Goal: Information Seeking & Learning: Check status

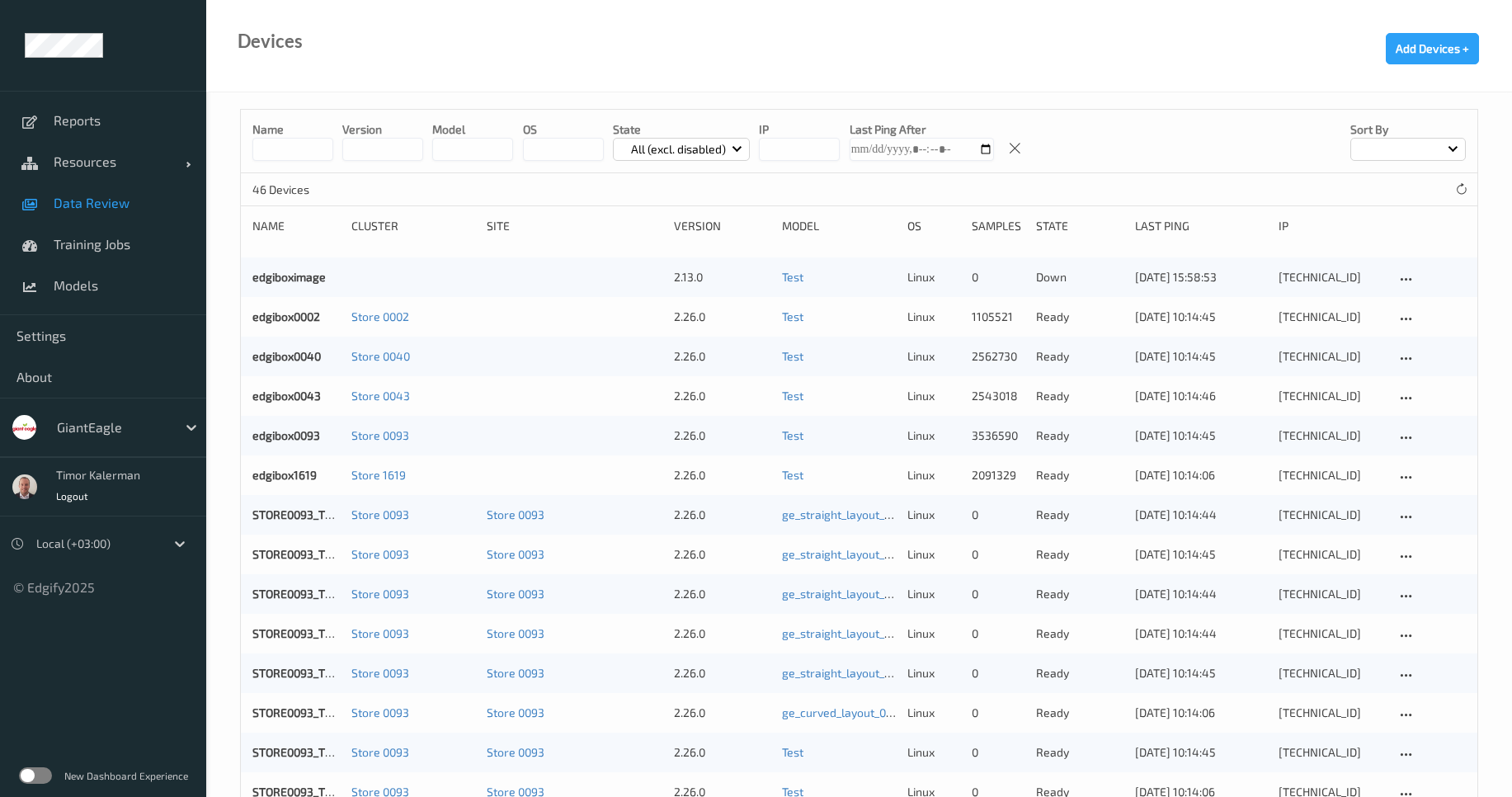
click at [90, 210] on span "Data Review" at bounding box center [121, 203] width 136 height 17
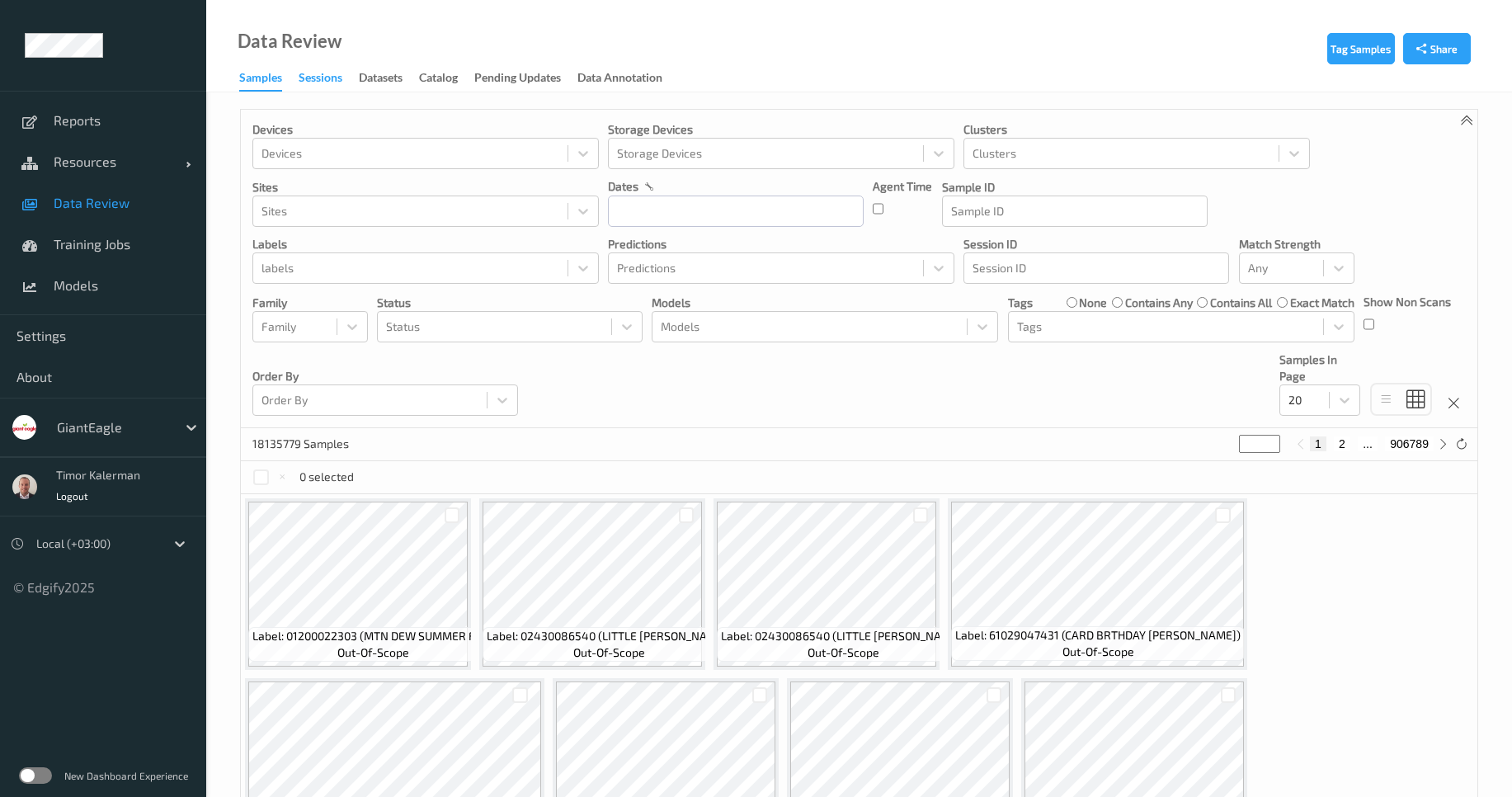
click at [329, 86] on div "Sessions" at bounding box center [320, 80] width 44 height 20
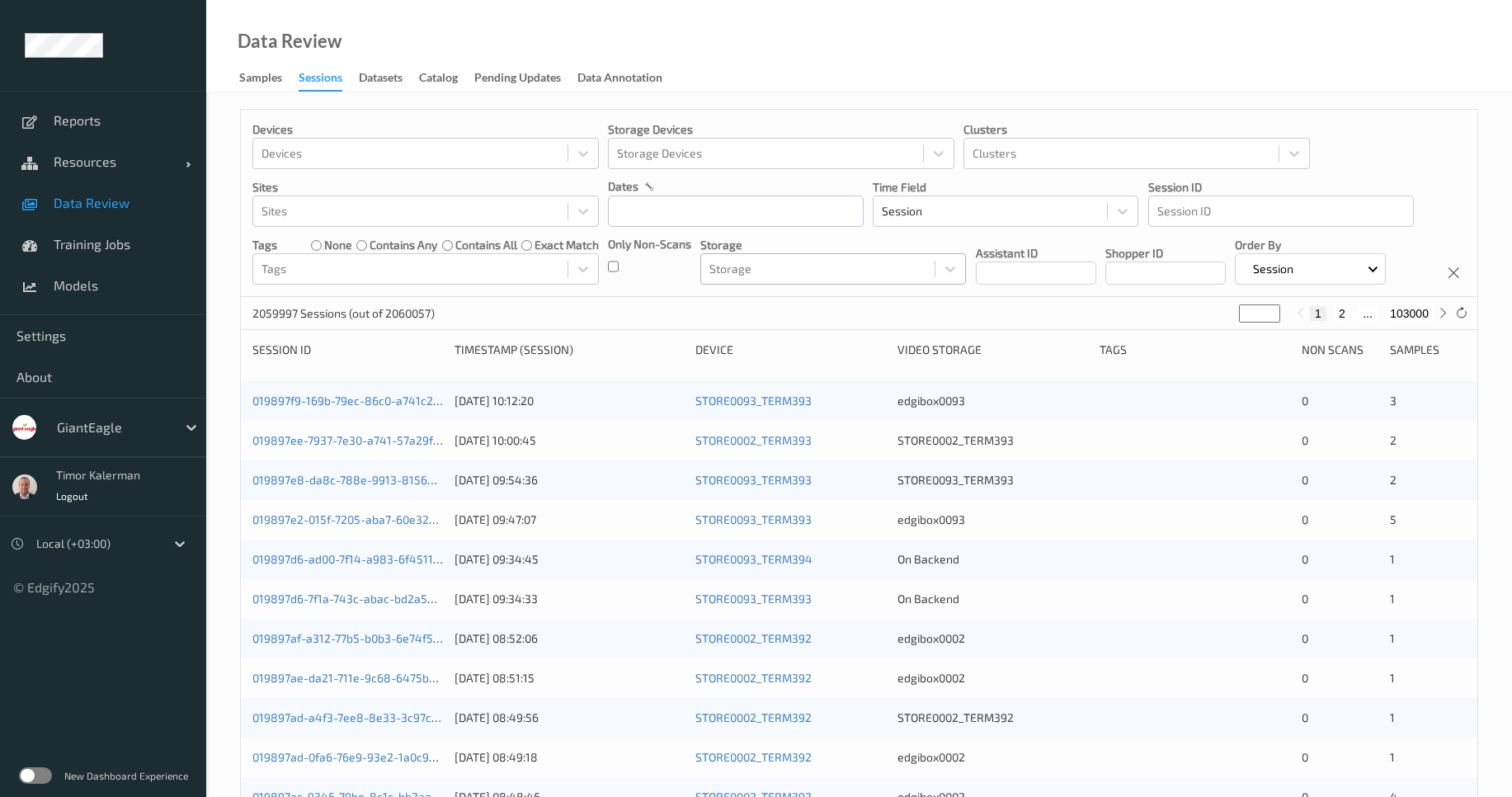
click at [791, 269] on div at bounding box center [818, 268] width 217 height 19
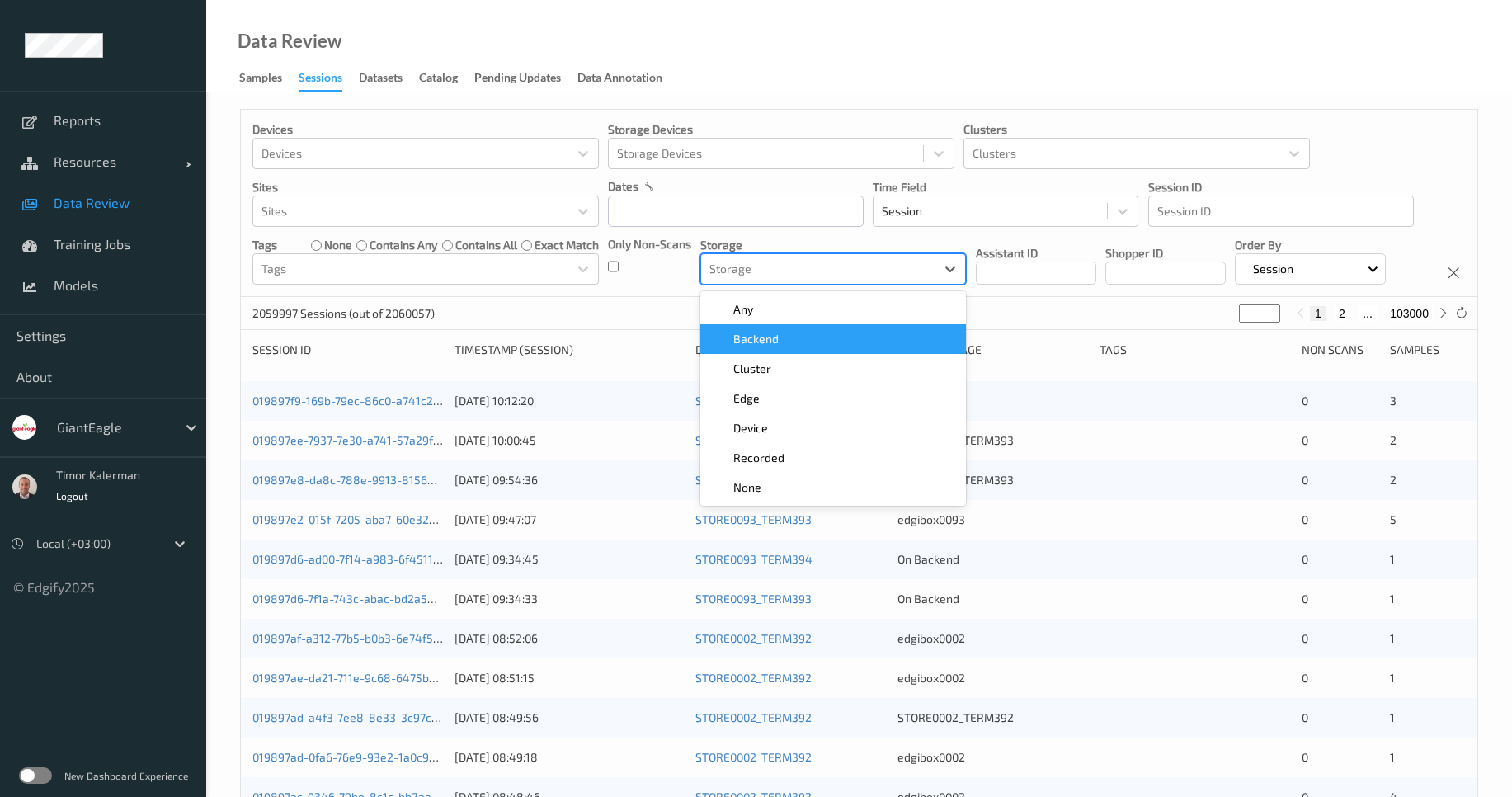
click at [794, 345] on div "Backend" at bounding box center [833, 339] width 246 height 17
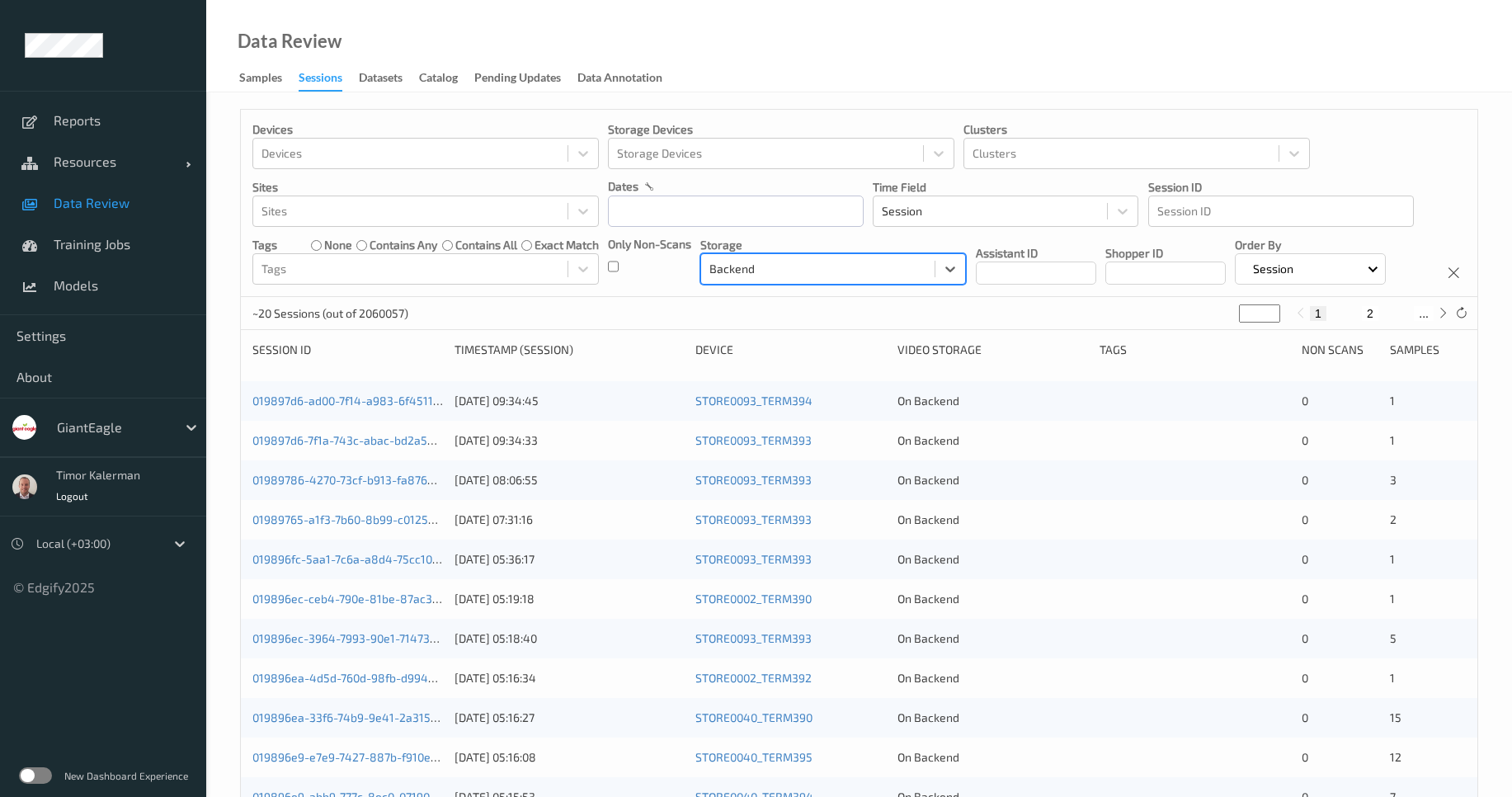
click at [822, 257] on div "Backend" at bounding box center [818, 268] width 233 height 27
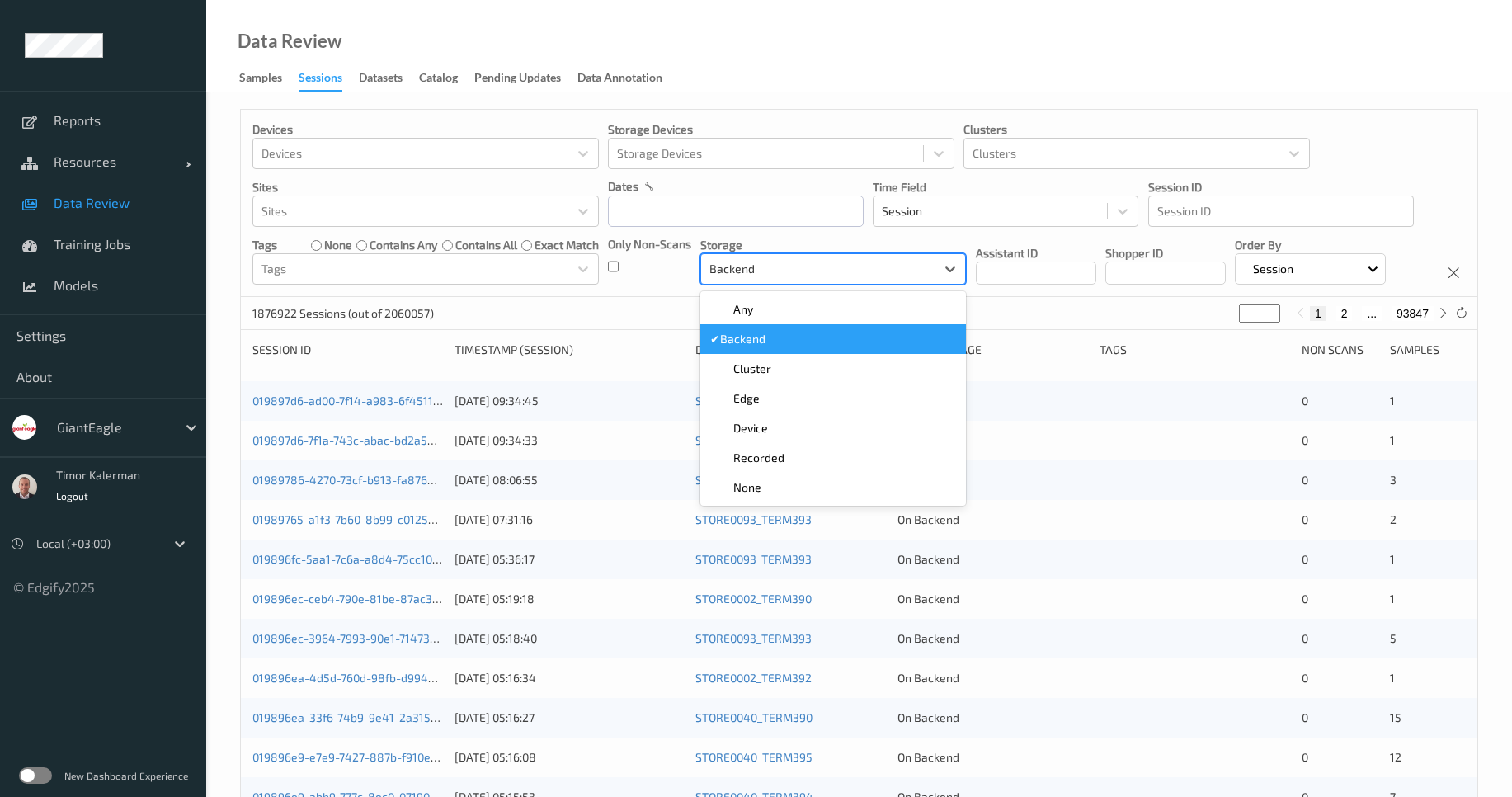
click at [756, 341] on span "Backend" at bounding box center [743, 339] width 45 height 17
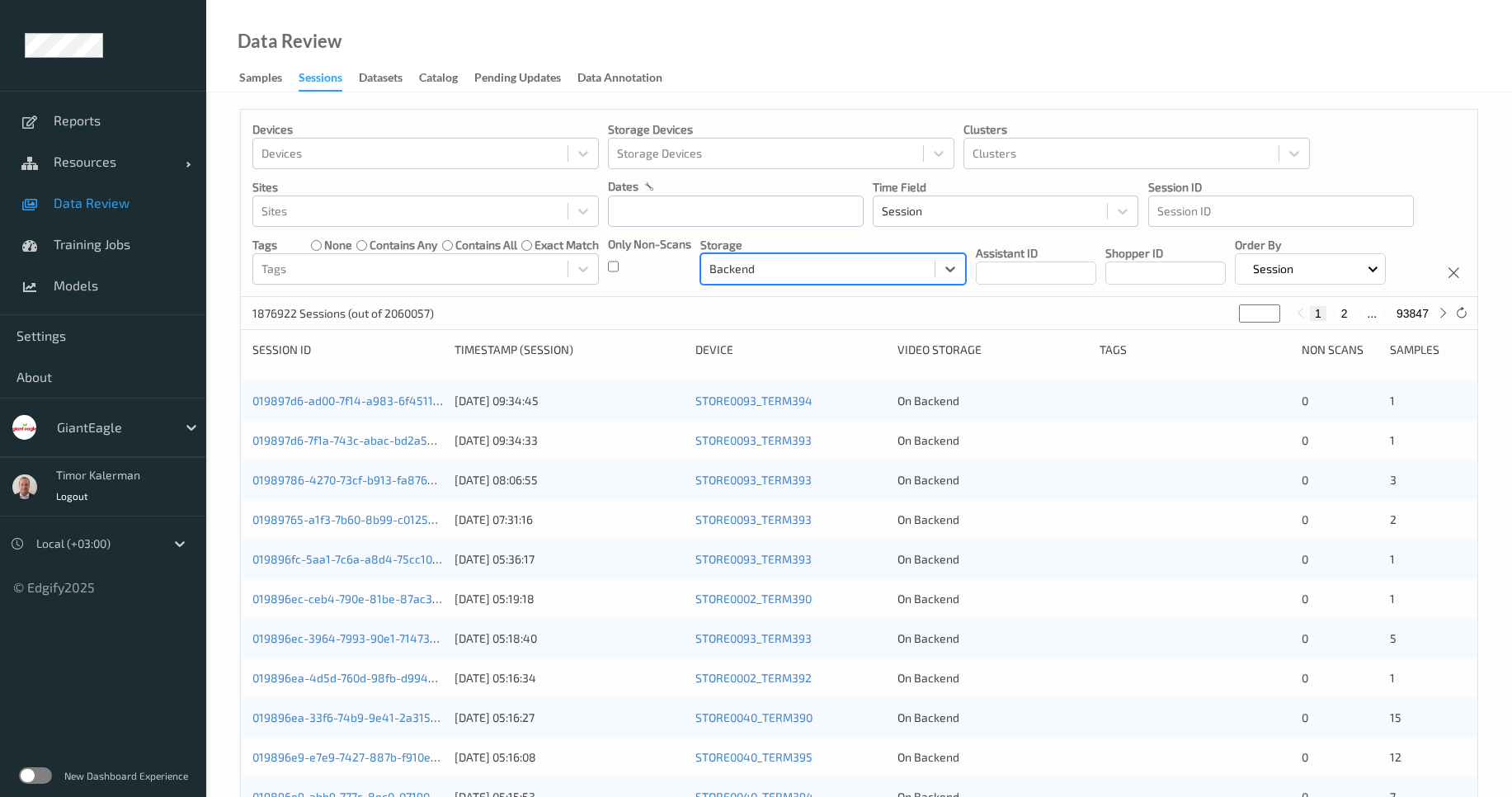
click at [733, 280] on div "Backend" at bounding box center [818, 268] width 233 height 27
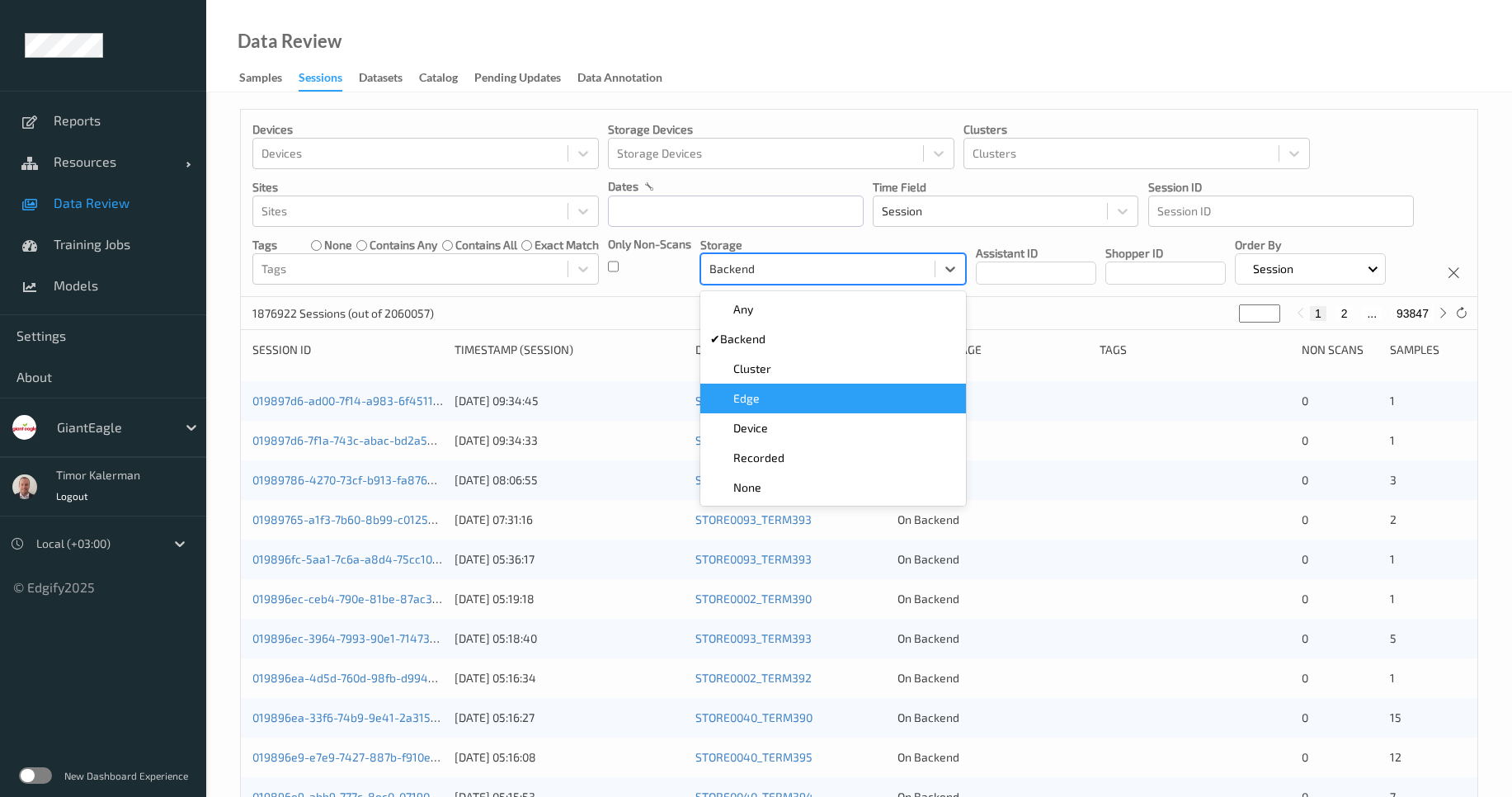
click at [762, 404] on div "Edge" at bounding box center [833, 399] width 246 height 17
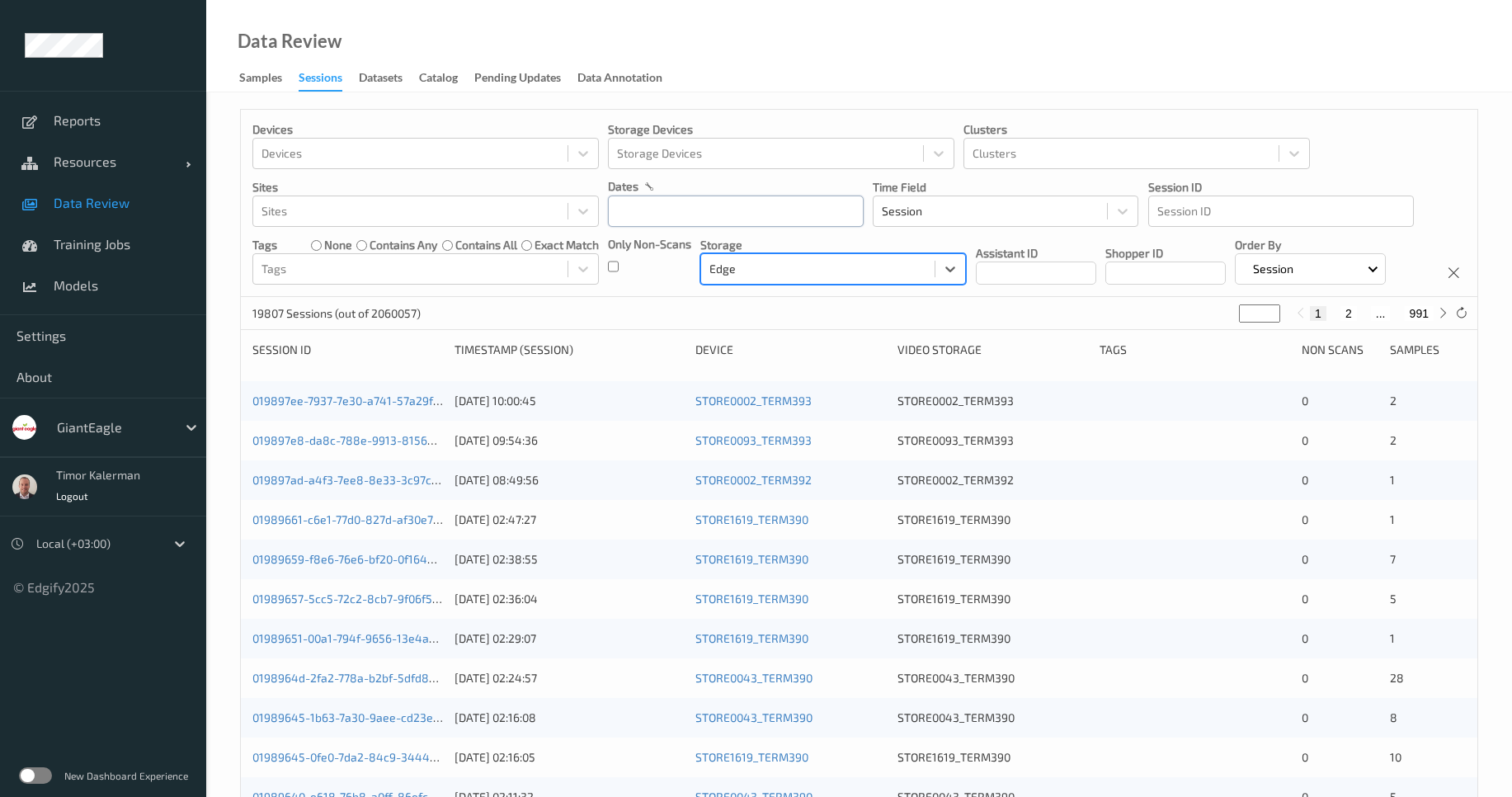
click at [704, 216] on input "text" at bounding box center [736, 211] width 256 height 31
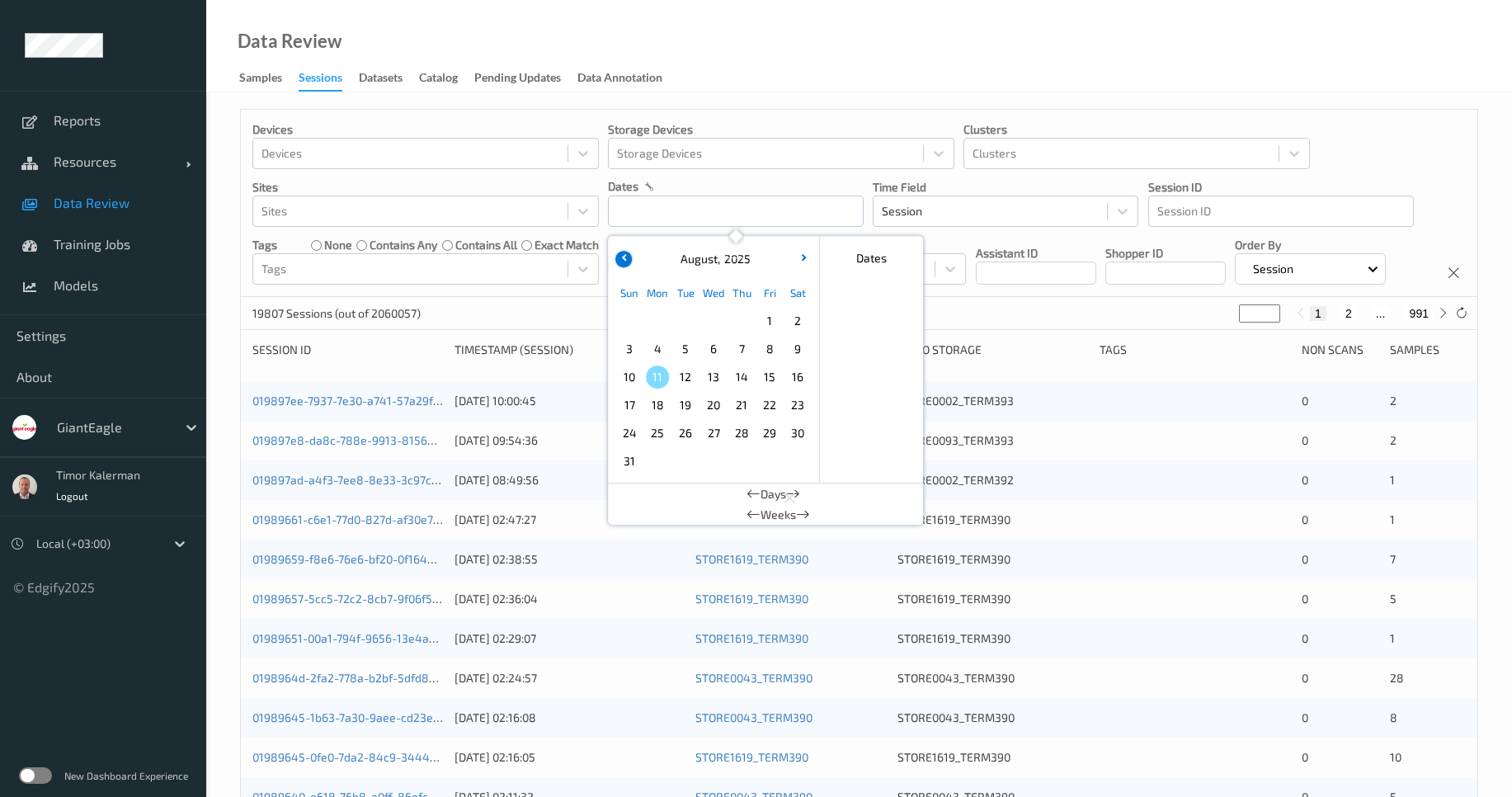
click at [625, 253] on button "button" at bounding box center [624, 259] width 17 height 17
click at [767, 413] on span "25" at bounding box center [769, 405] width 23 height 23
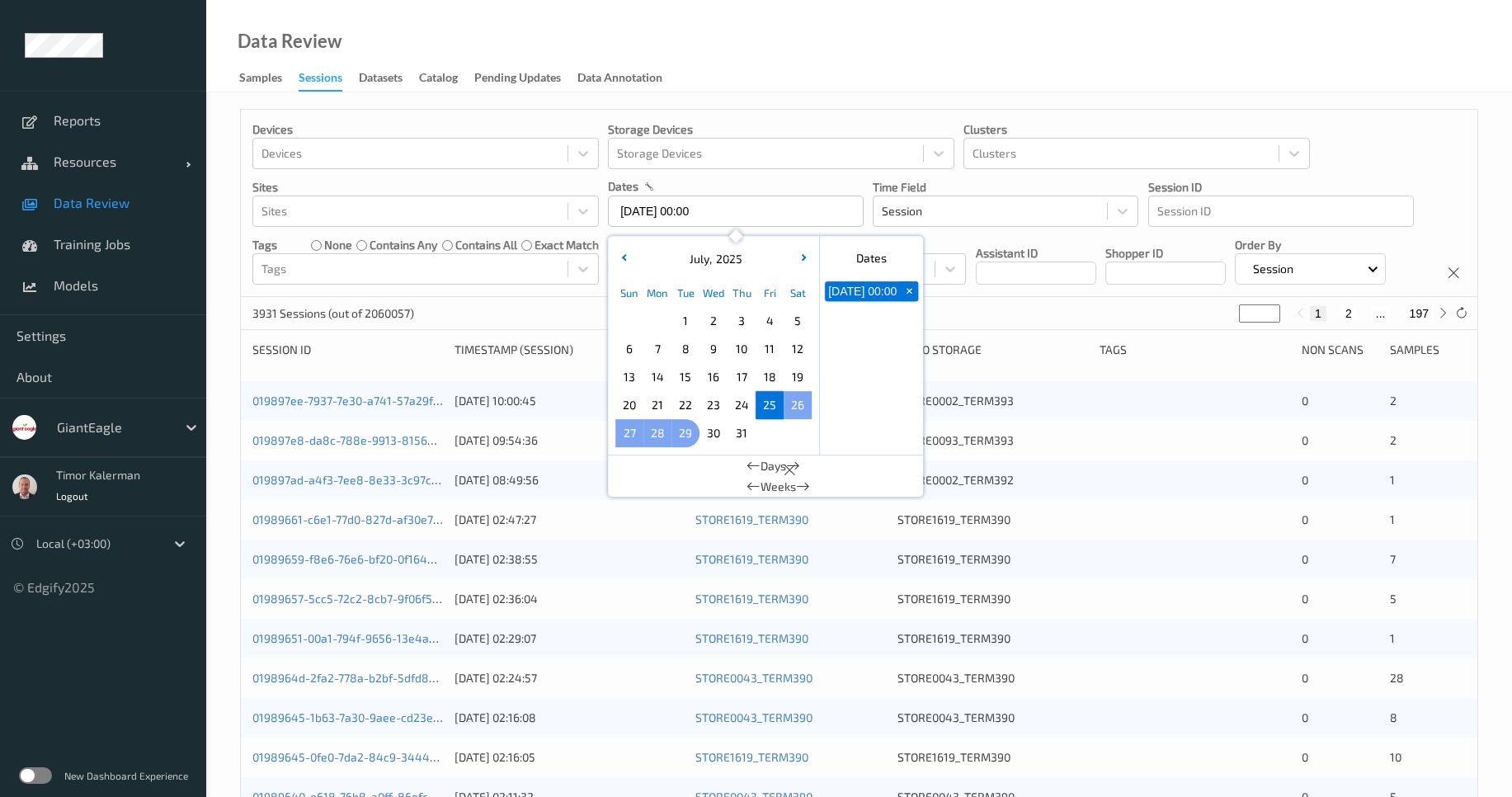
click at [680, 436] on span "29" at bounding box center [685, 432] width 23 height 23
type input "[DATE] 00:00 -> [DATE] 23:59"
click at [969, 297] on div "Devices Devices Storage Devices Storage Devices Clusters Clusters Sites Sites d…" at bounding box center [859, 204] width 1237 height 187
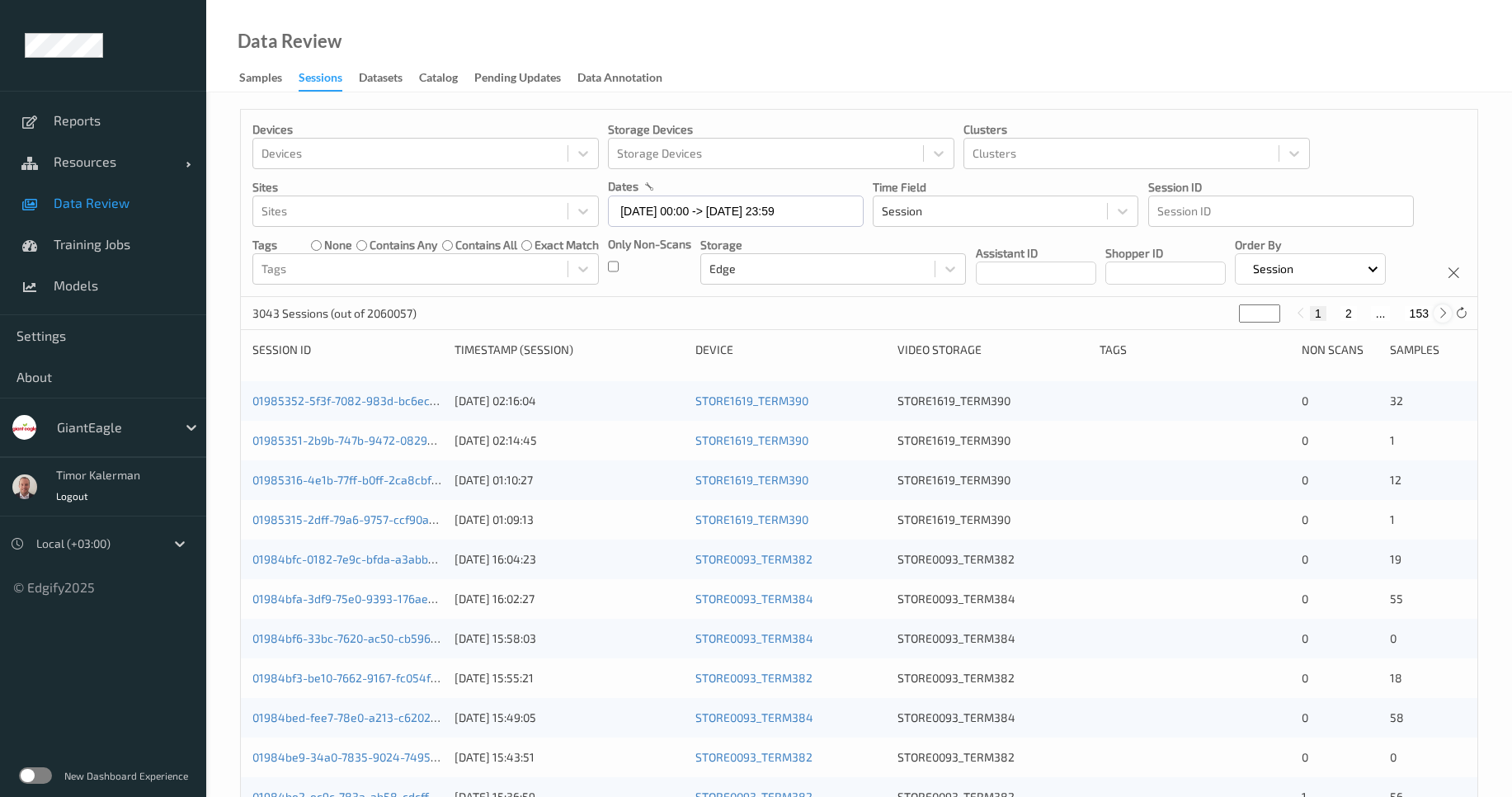
click at [1437, 319] on icon at bounding box center [1443, 313] width 12 height 12
type input "*"
click at [1437, 319] on icon at bounding box center [1443, 313] width 12 height 12
type input "*"
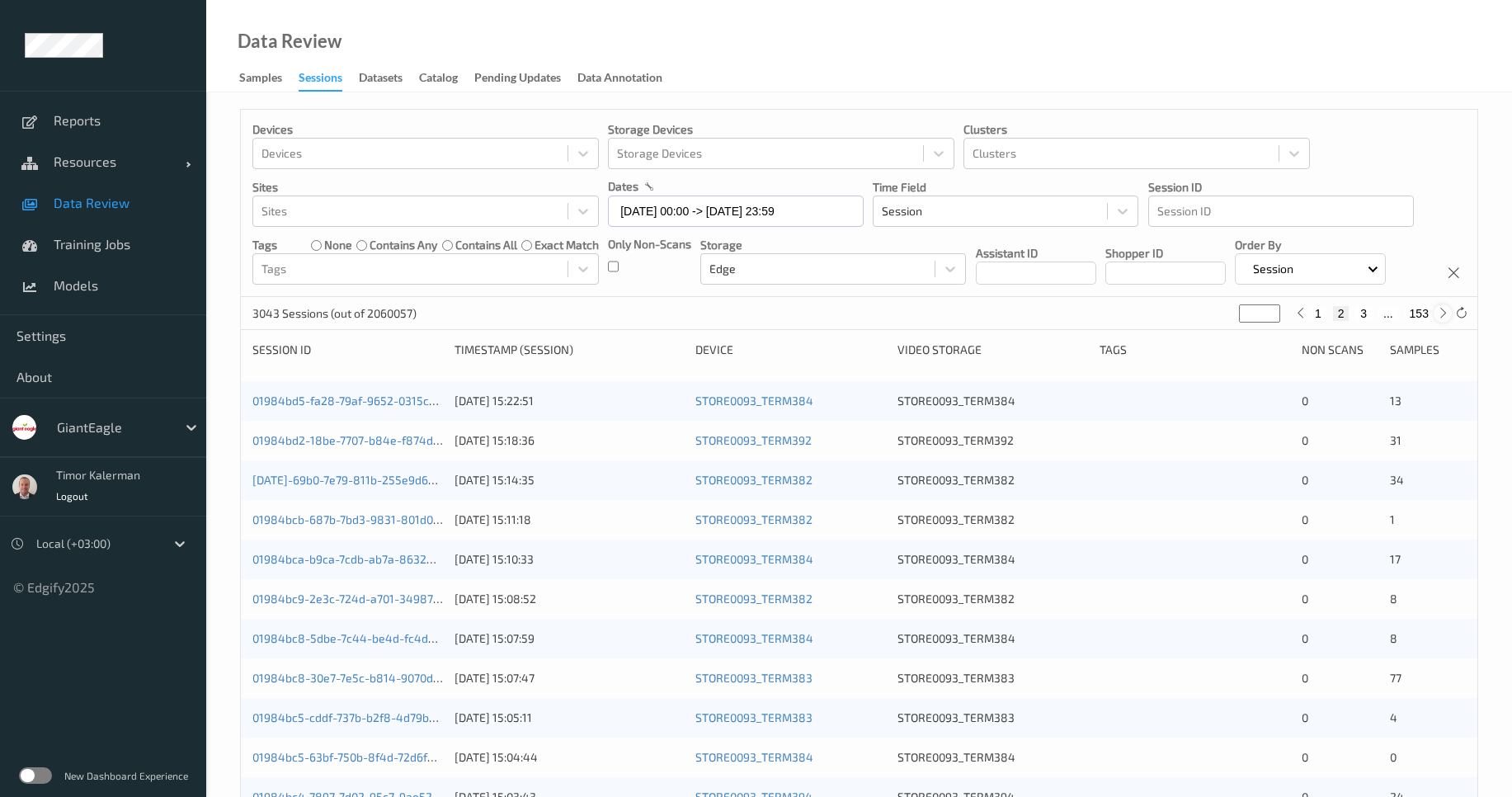
type input "*"
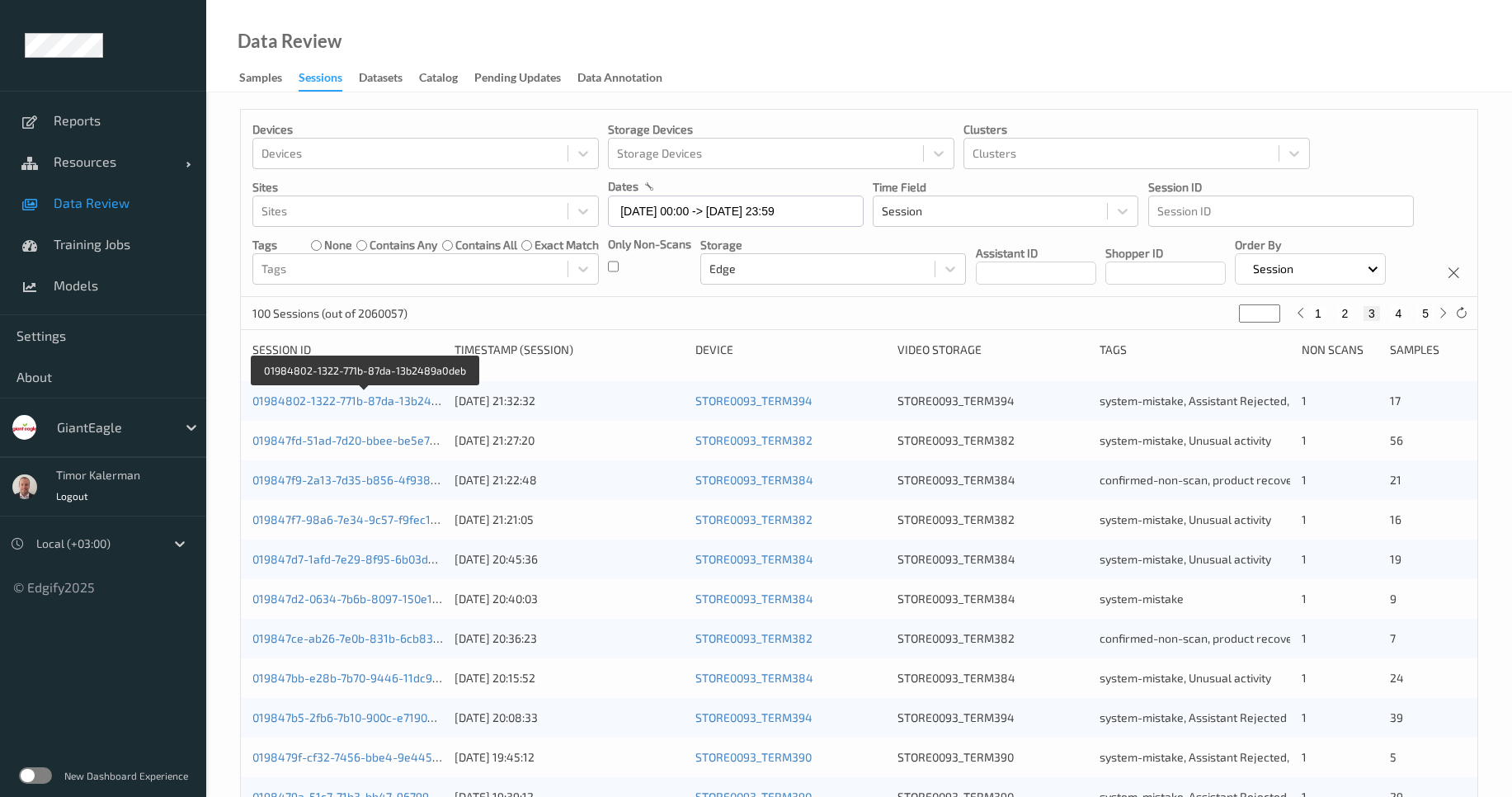
click at [370, 407] on link "01984802-1322-771b-87da-13b2489a0deb" at bounding box center [366, 400] width 226 height 14
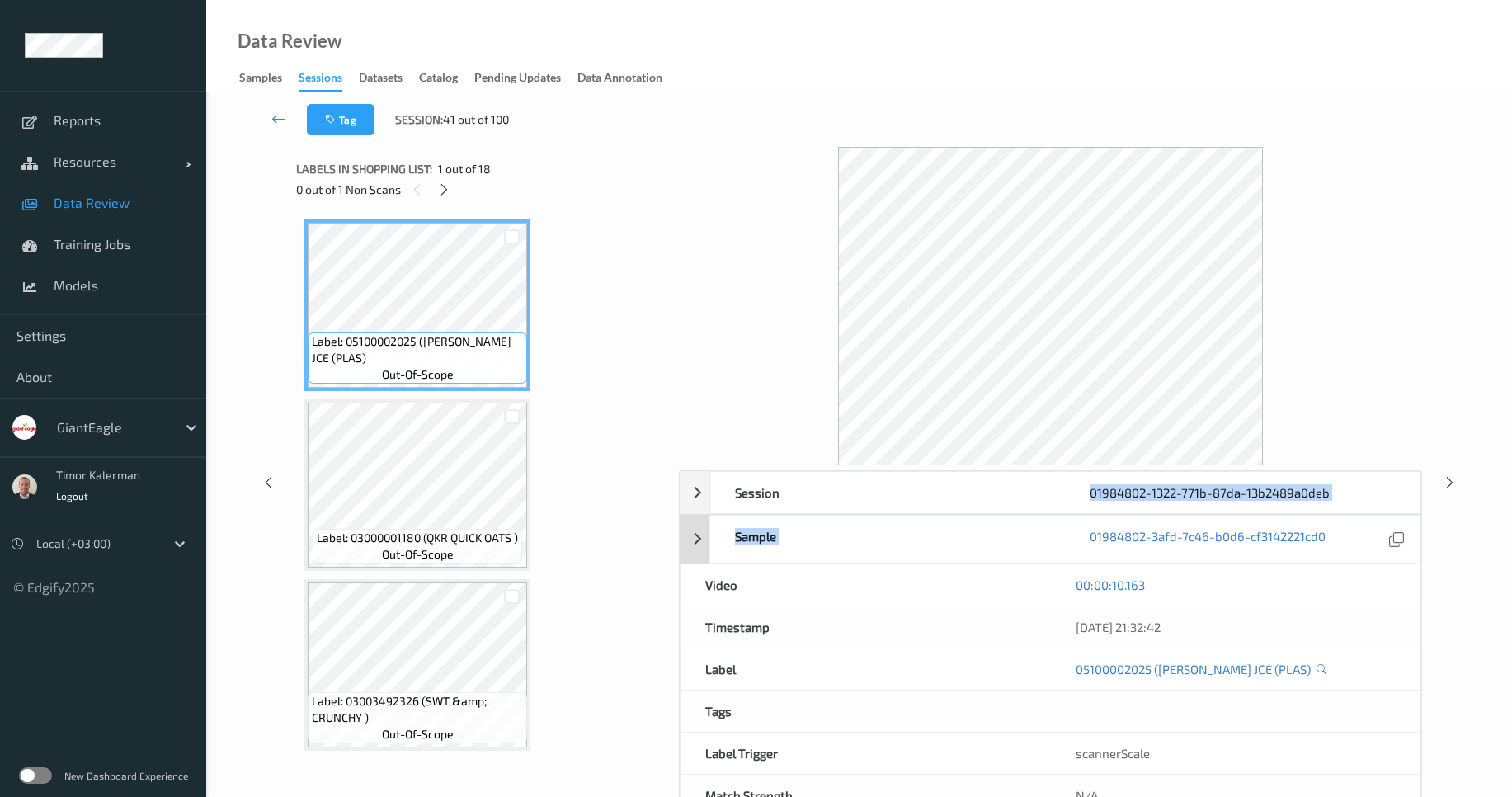
drag, startPoint x: 1093, startPoint y: 500, endPoint x: 1345, endPoint y: 514, distance: 252.4
click at [1345, 514] on div "Session 01984802-1322-771b-87da-13b2489a0deb Session ID 01984802-1322-771b-87da…" at bounding box center [1050, 643] width 743 height 347
copy div "01984802-1322-771b-87da-13b2489a0deb Session ID 01984802-1322-771b-87da-13b2489…"
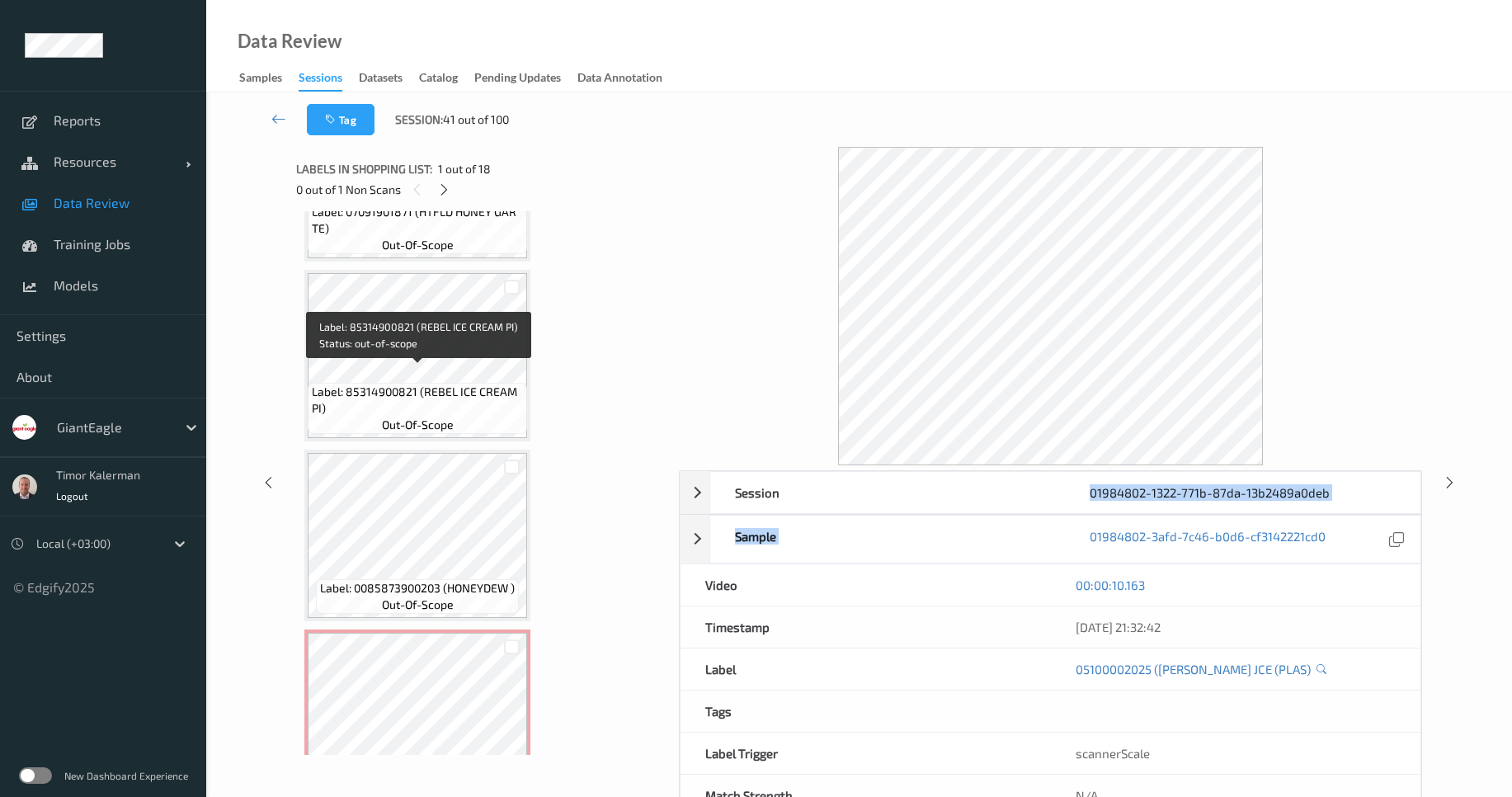
scroll to position [2702, 0]
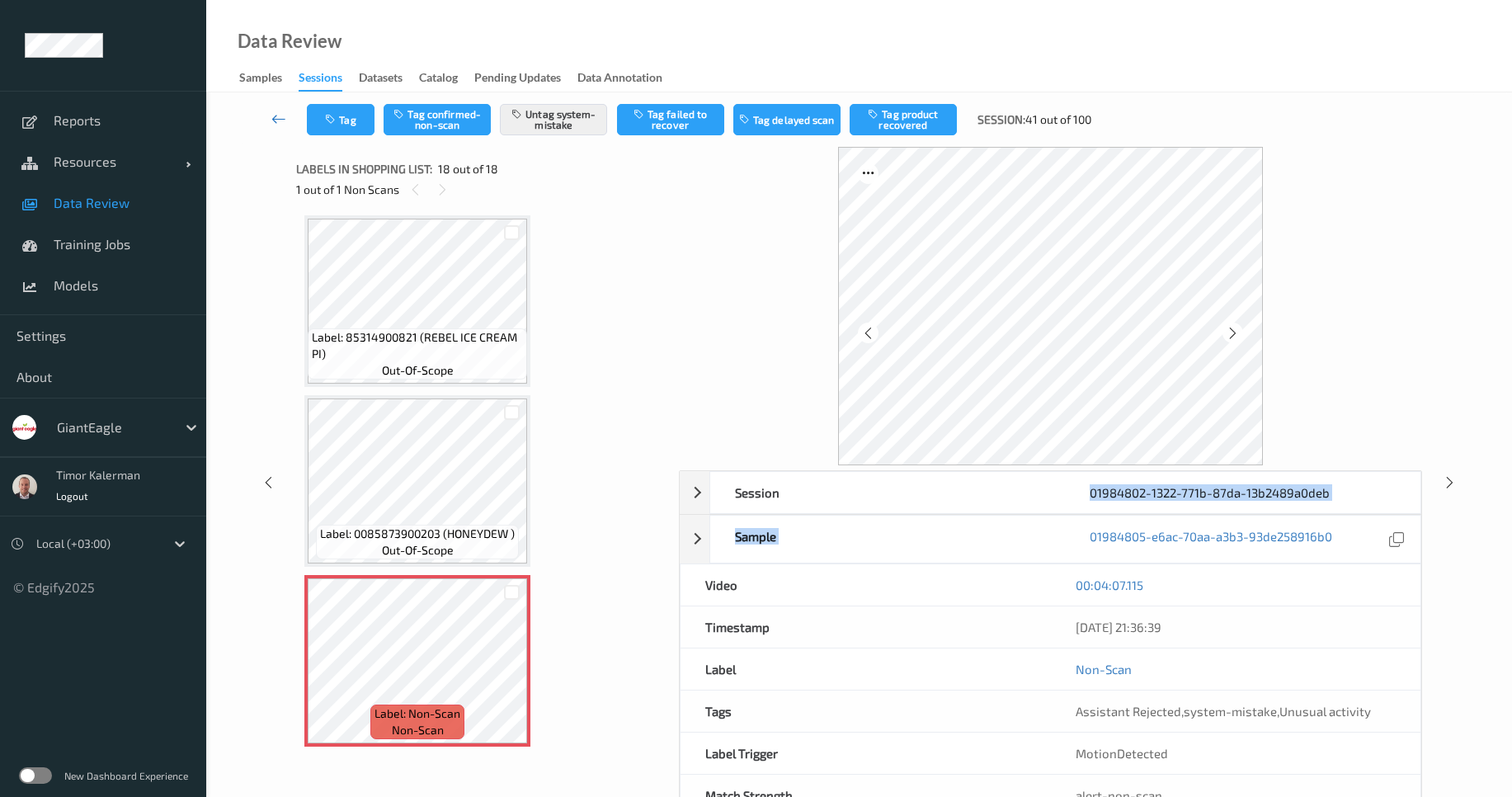
click at [275, 118] on icon at bounding box center [279, 118] width 15 height 17
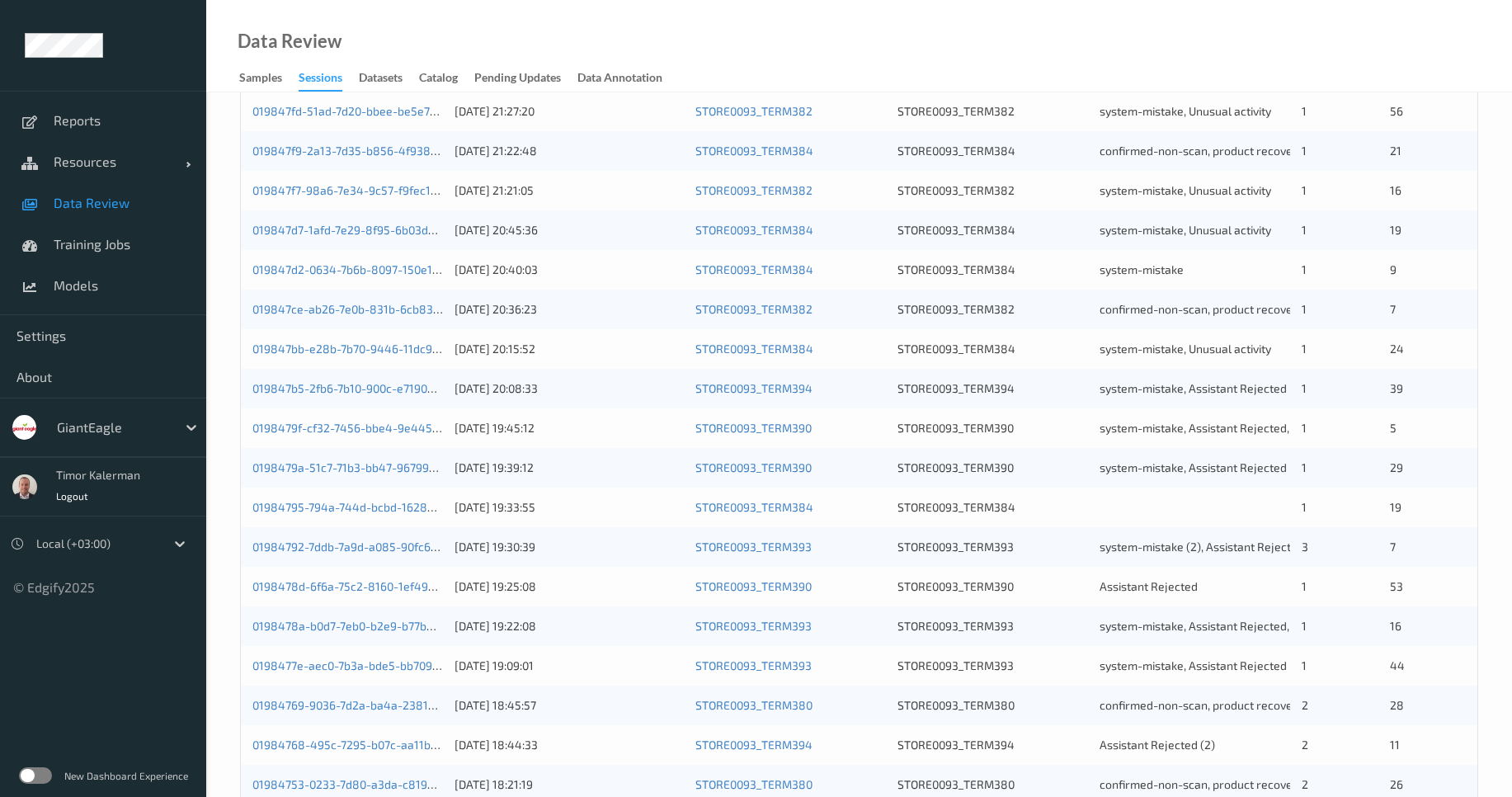
scroll to position [479, 0]
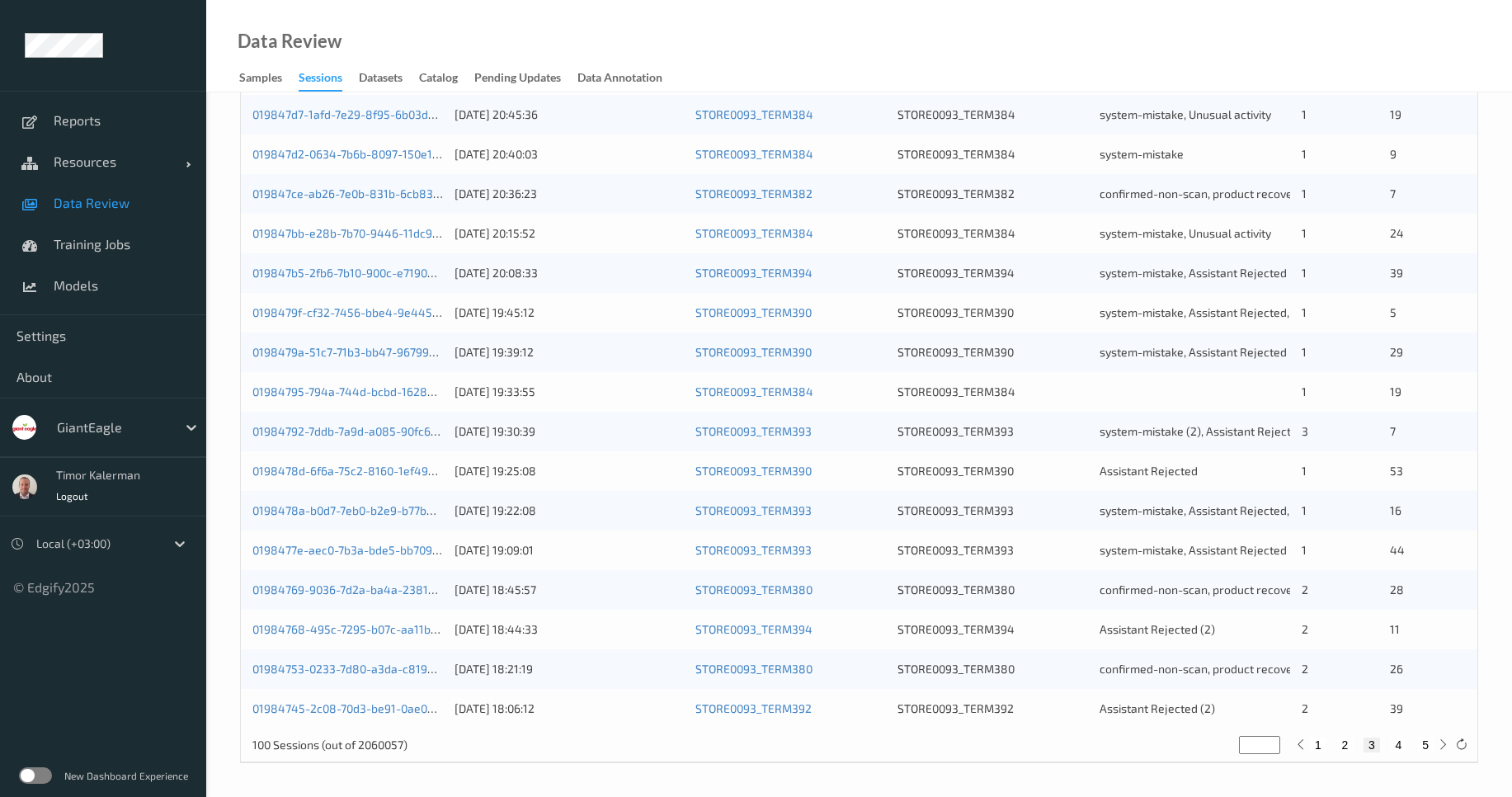
click at [1418, 744] on button "5" at bounding box center [1426, 745] width 17 height 15
type input "*"
click at [1318, 748] on button "1" at bounding box center [1318, 745] width 17 height 15
type input "*"
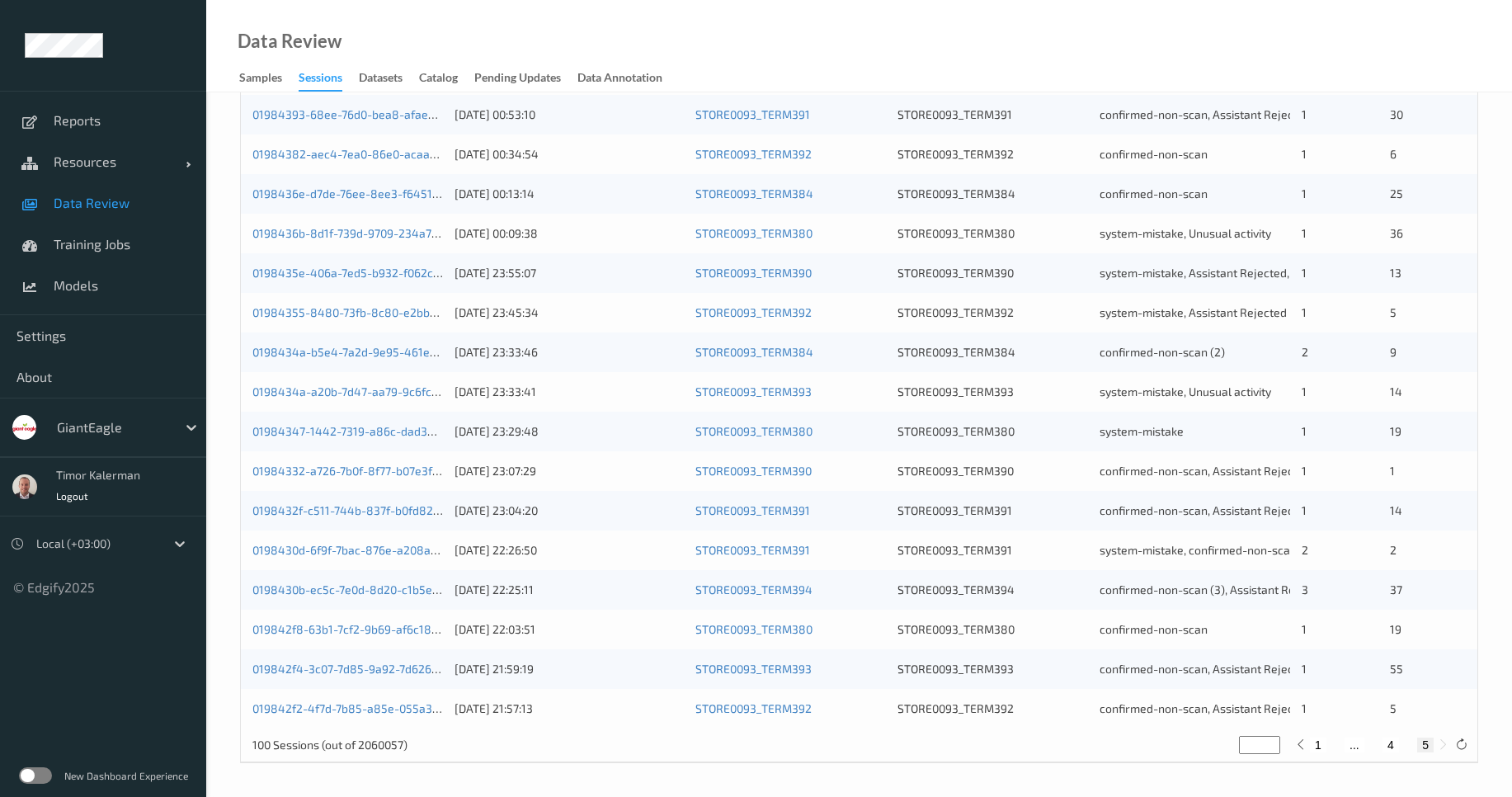
type input "*"
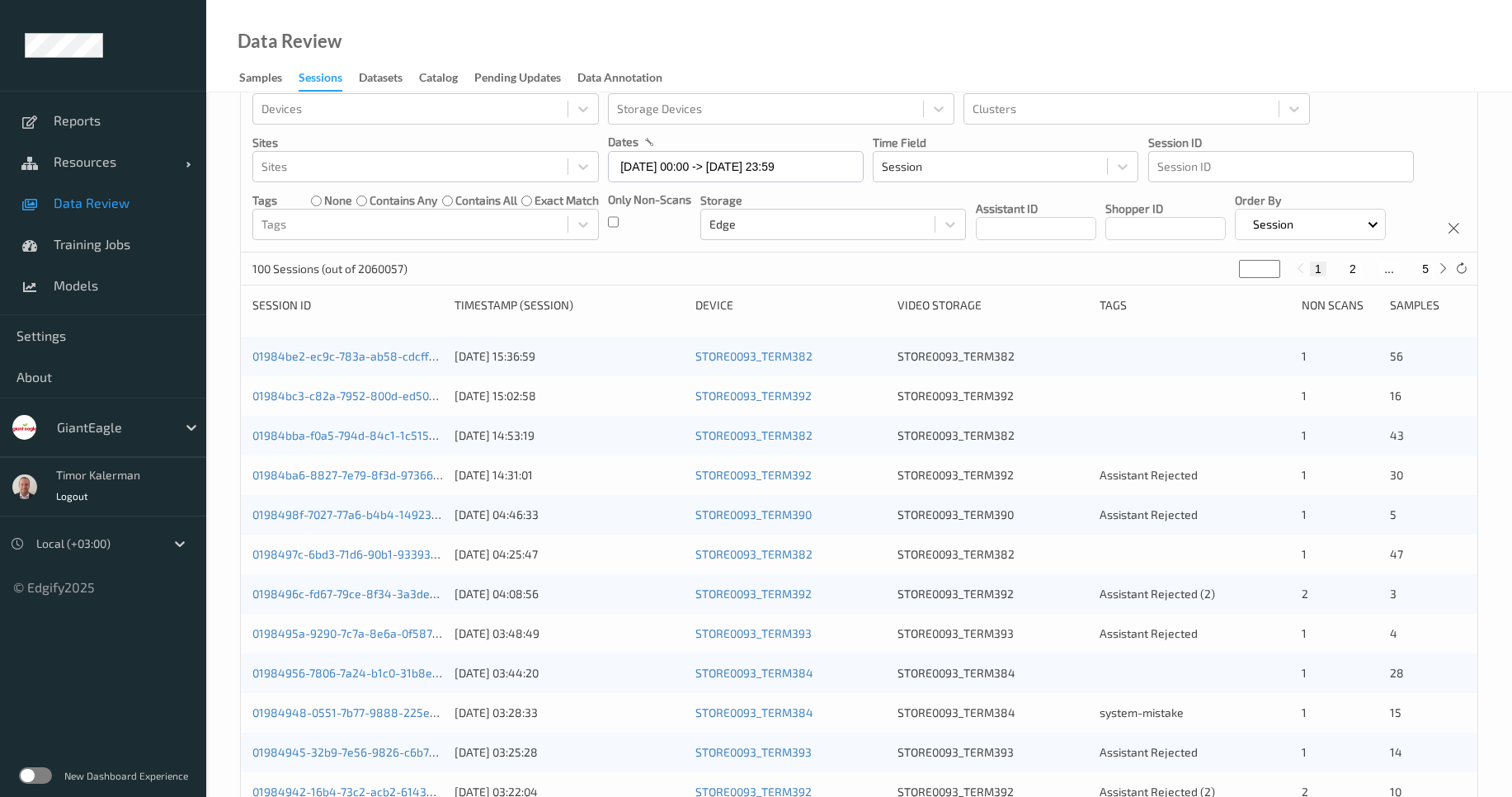
scroll to position [0, 0]
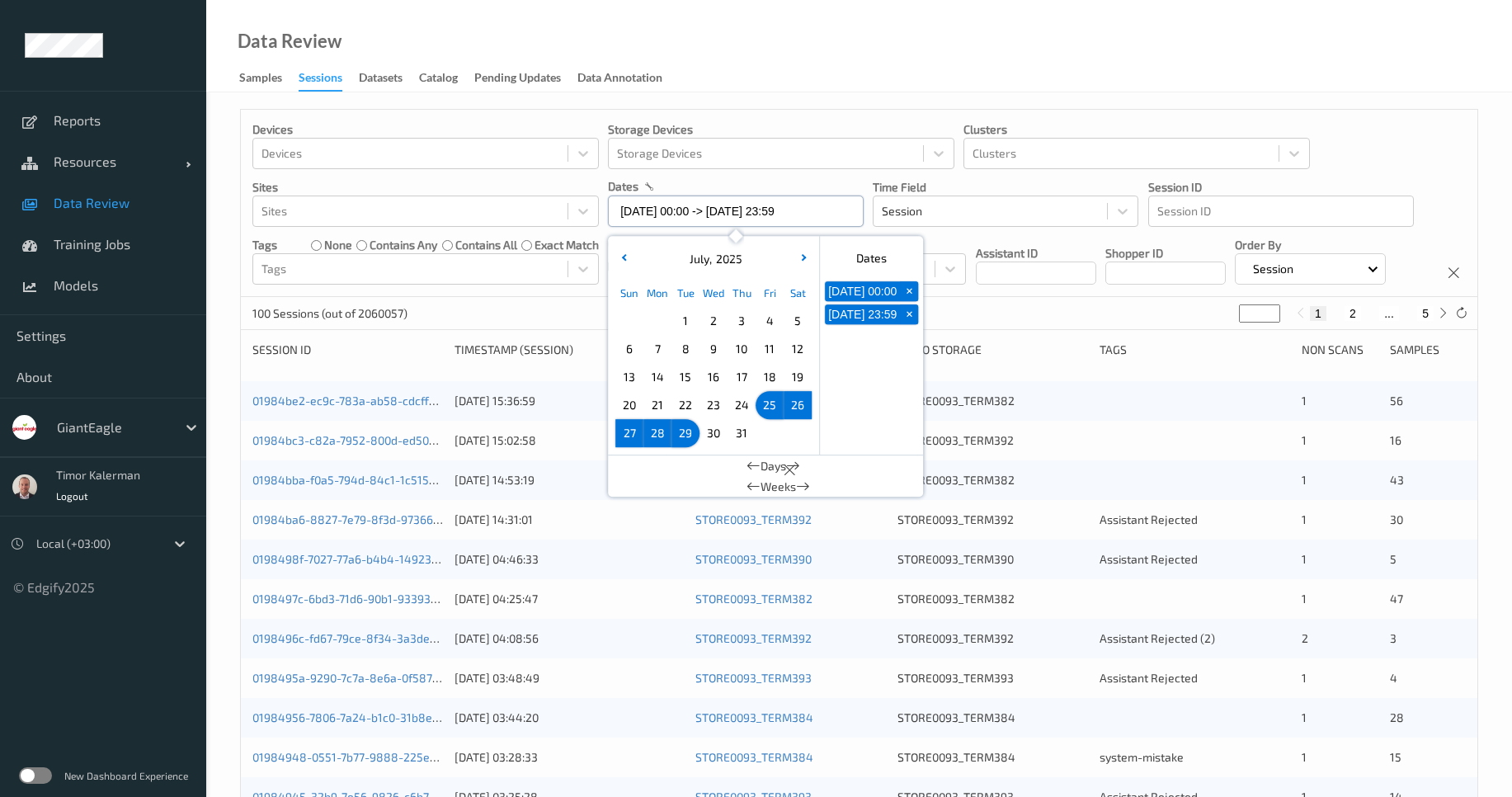
click at [694, 210] on input "[DATE] 00:00 -> [DATE] 23:59" at bounding box center [736, 211] width 256 height 31
click at [797, 414] on span "26" at bounding box center [797, 405] width 23 height 23
click at [796, 414] on span "26" at bounding box center [797, 405] width 23 height 23
type input "[DATE] 00:00 -> [DATE] 23:59"
click at [1043, 297] on div "Devices Devices Storage Devices Storage Devices Clusters Clusters Sites Sites d…" at bounding box center [859, 204] width 1237 height 187
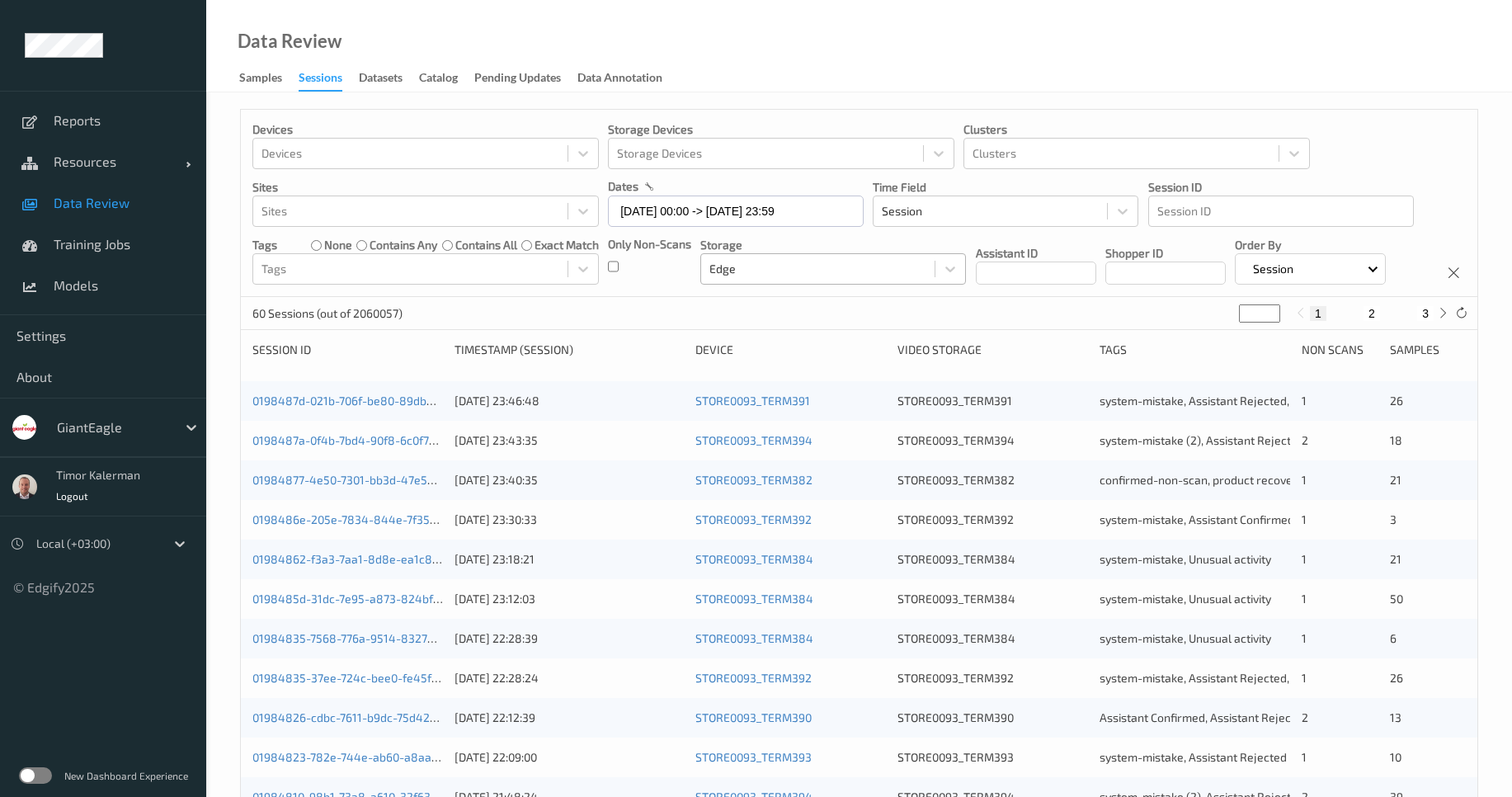
click at [831, 268] on div at bounding box center [818, 268] width 217 height 19
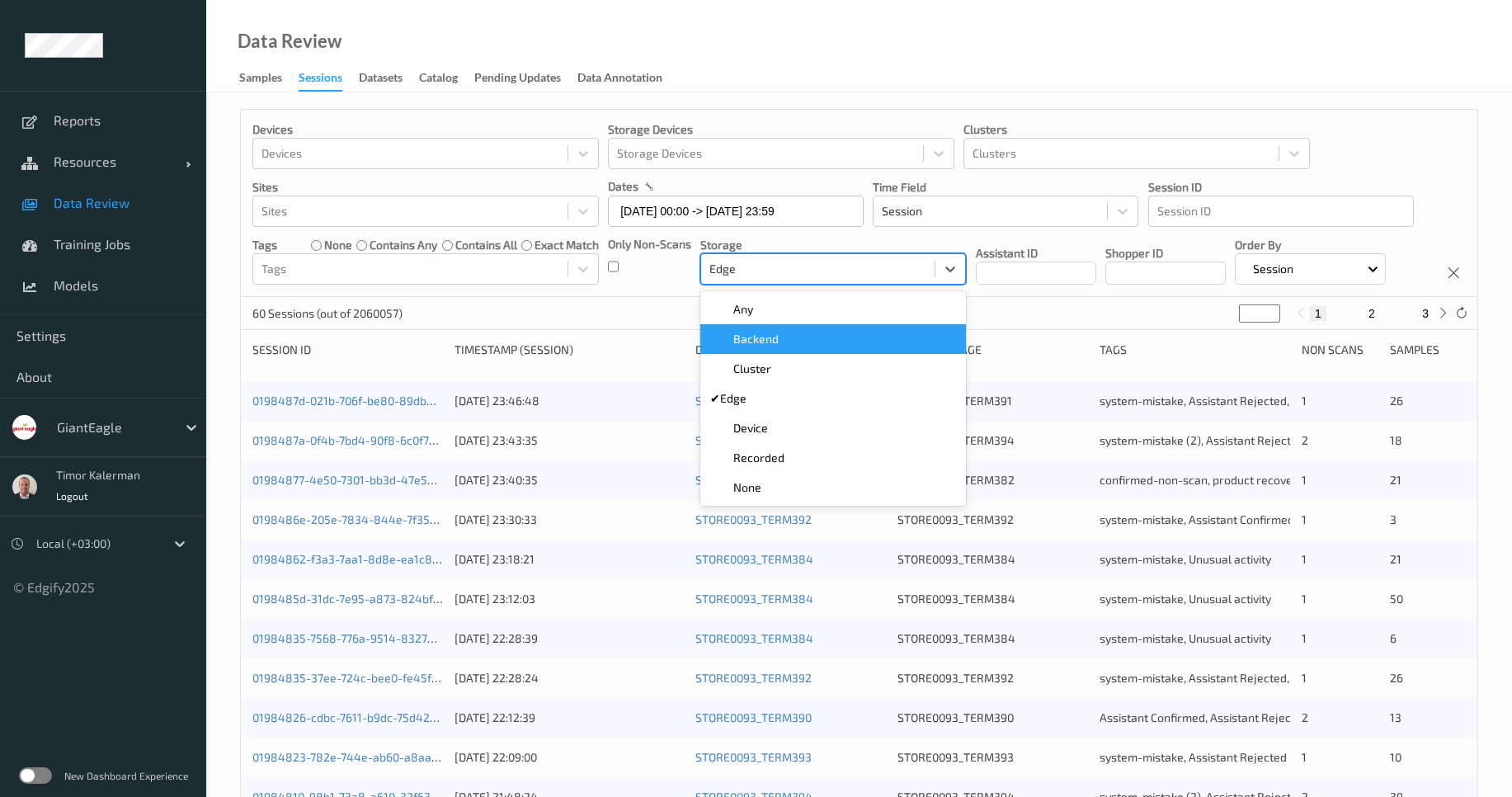
click at [781, 340] on div "Backend" at bounding box center [833, 339] width 246 height 17
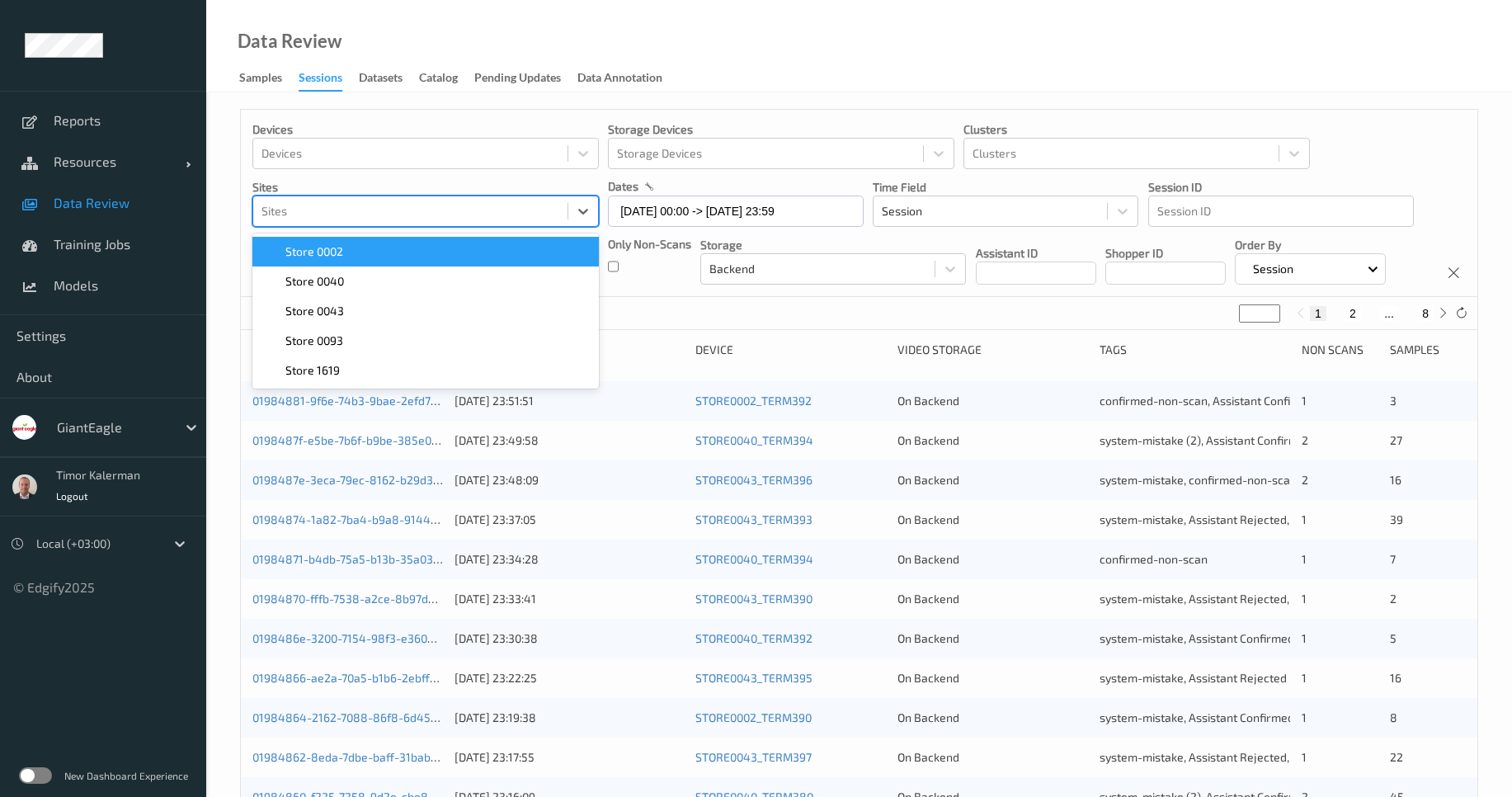
click at [398, 213] on div at bounding box center [410, 210] width 298 height 19
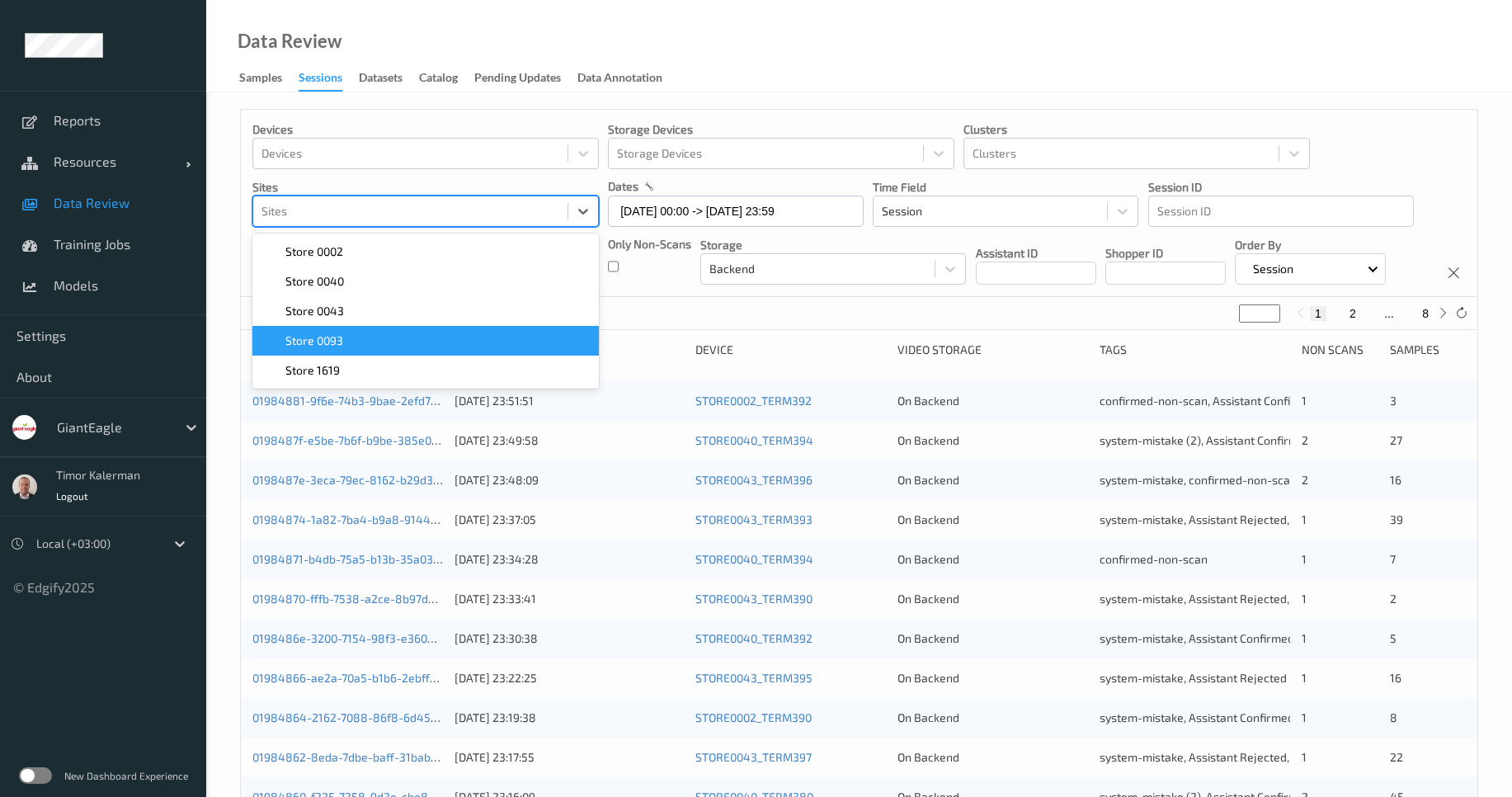
click at [339, 337] on span "Store 0093" at bounding box center [314, 341] width 57 height 17
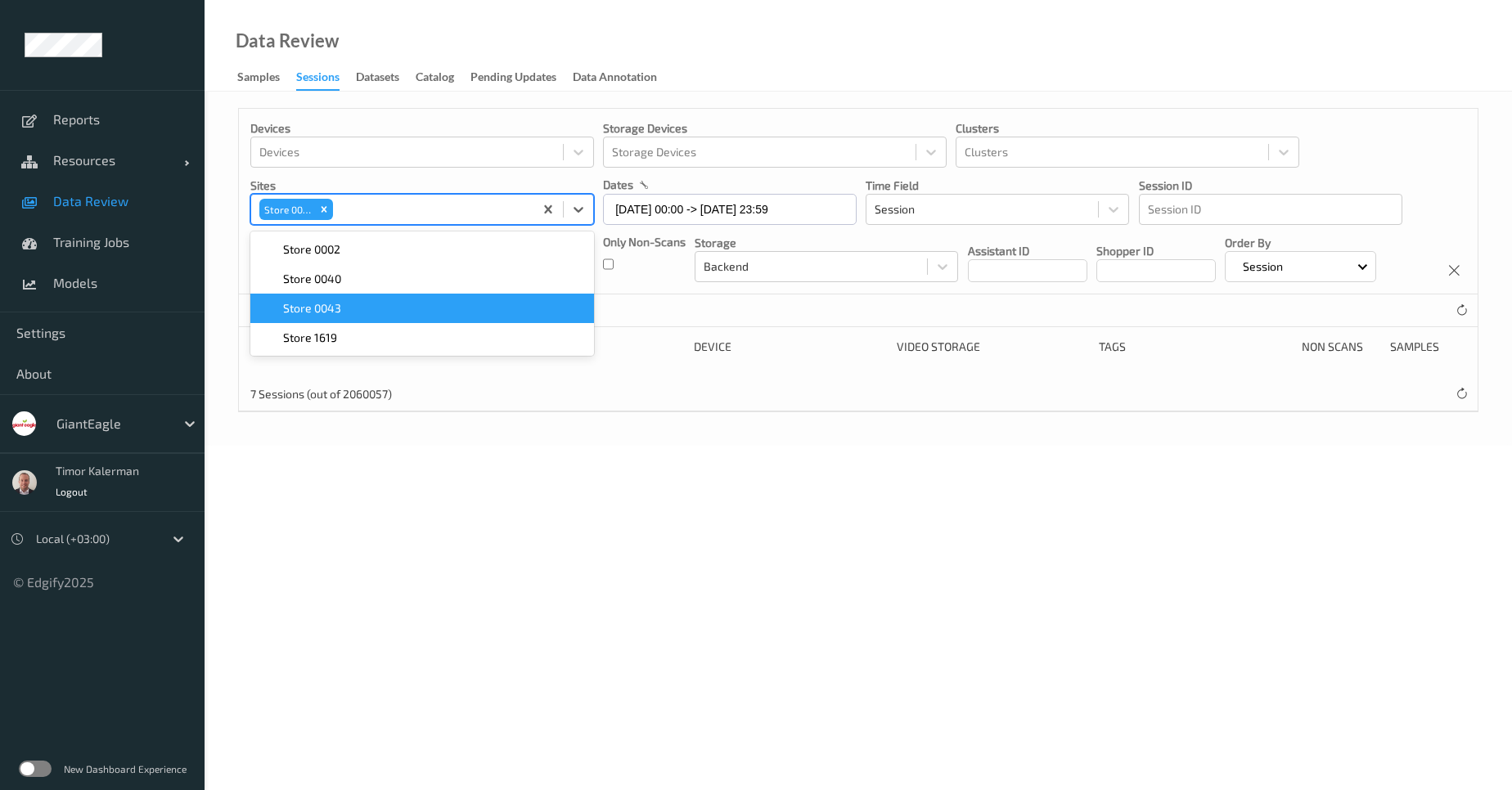
click at [678, 295] on div "Devices Devices Storage Devices Storage Devices Clusters Clusters Sites option …" at bounding box center [857, 202] width 1238 height 185
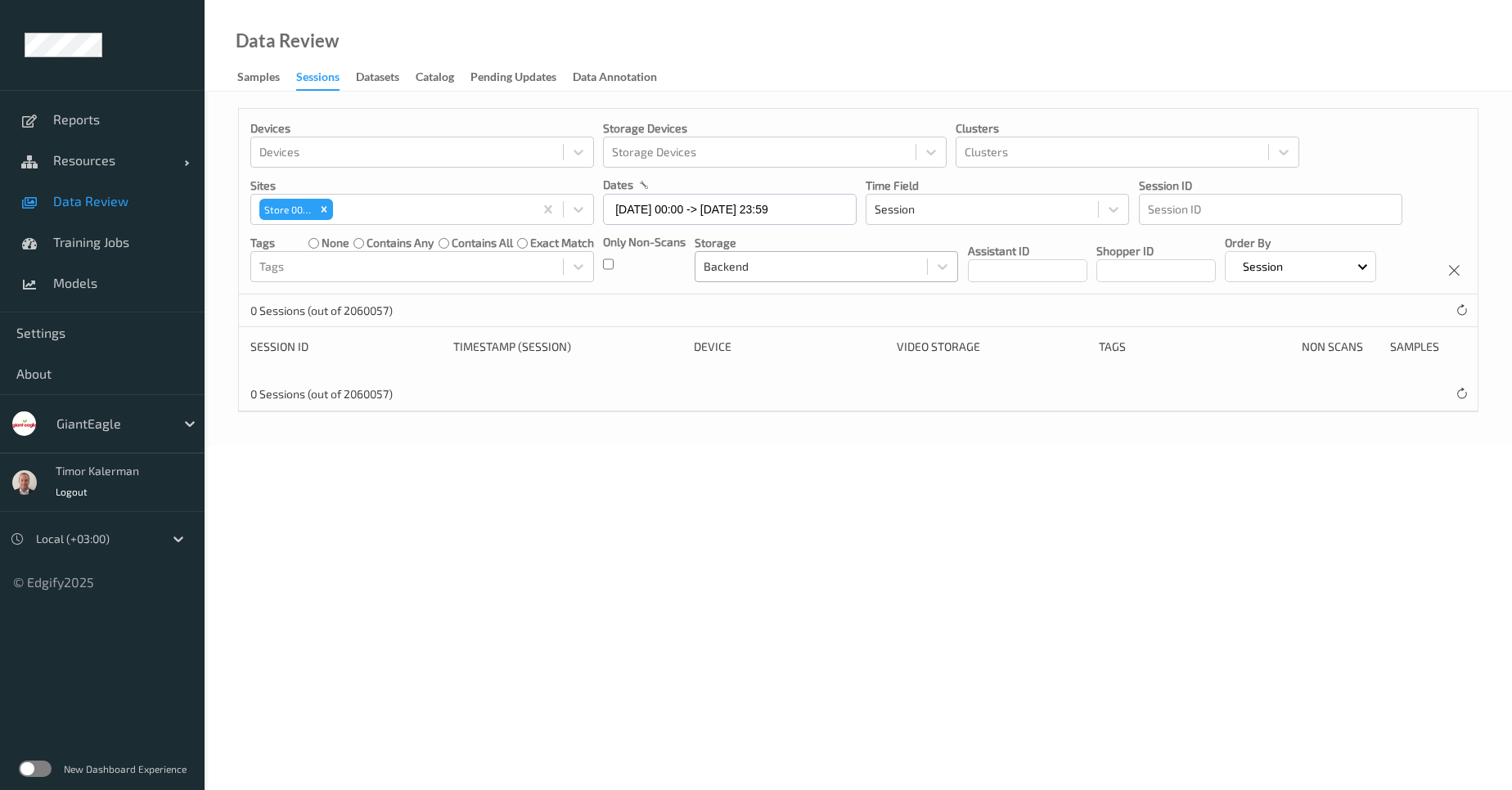
click at [773, 261] on div at bounding box center [811, 266] width 215 height 19
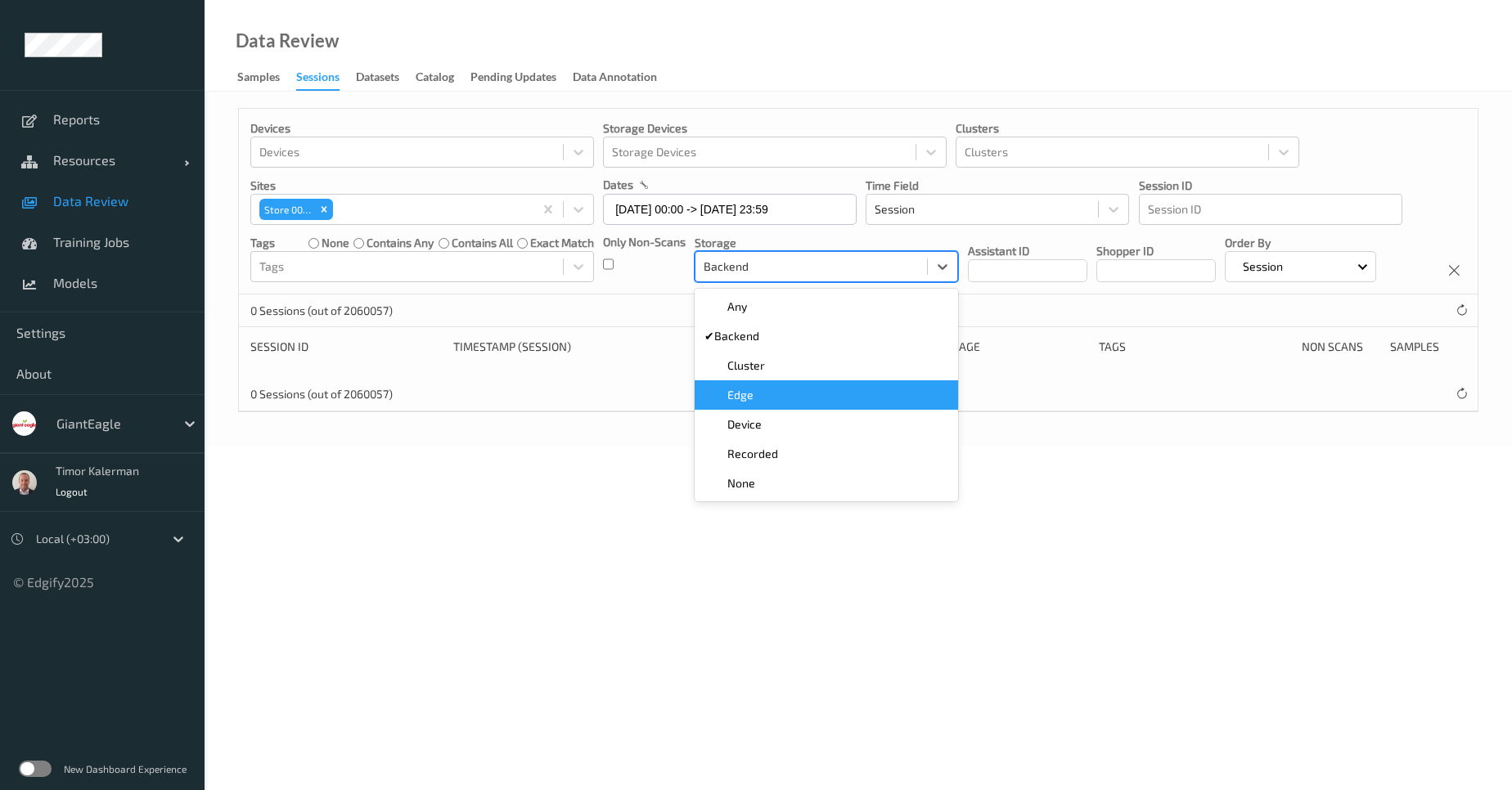
click at [763, 390] on div "Edge" at bounding box center [826, 395] width 244 height 17
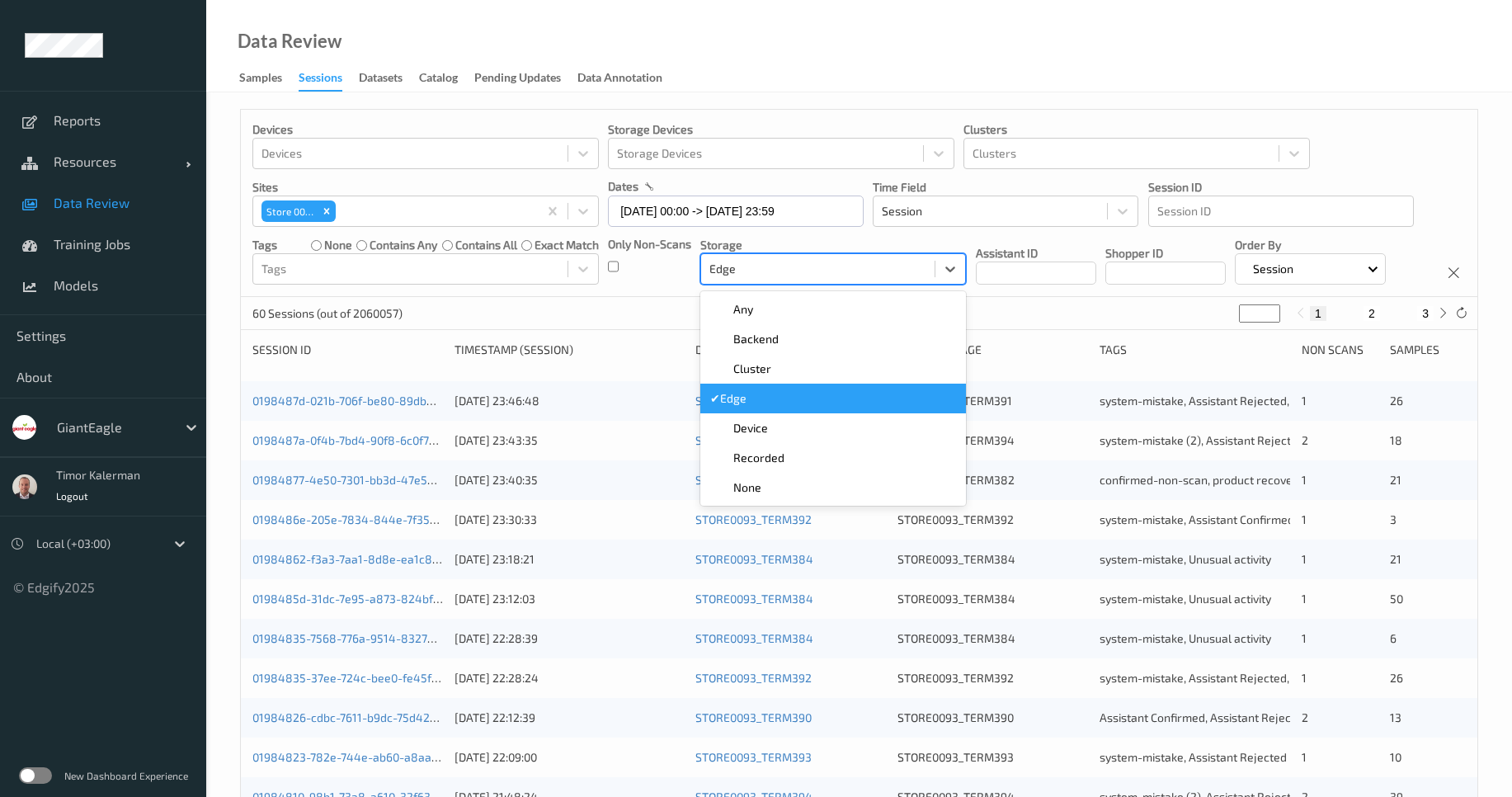
click at [848, 262] on div at bounding box center [818, 268] width 217 height 19
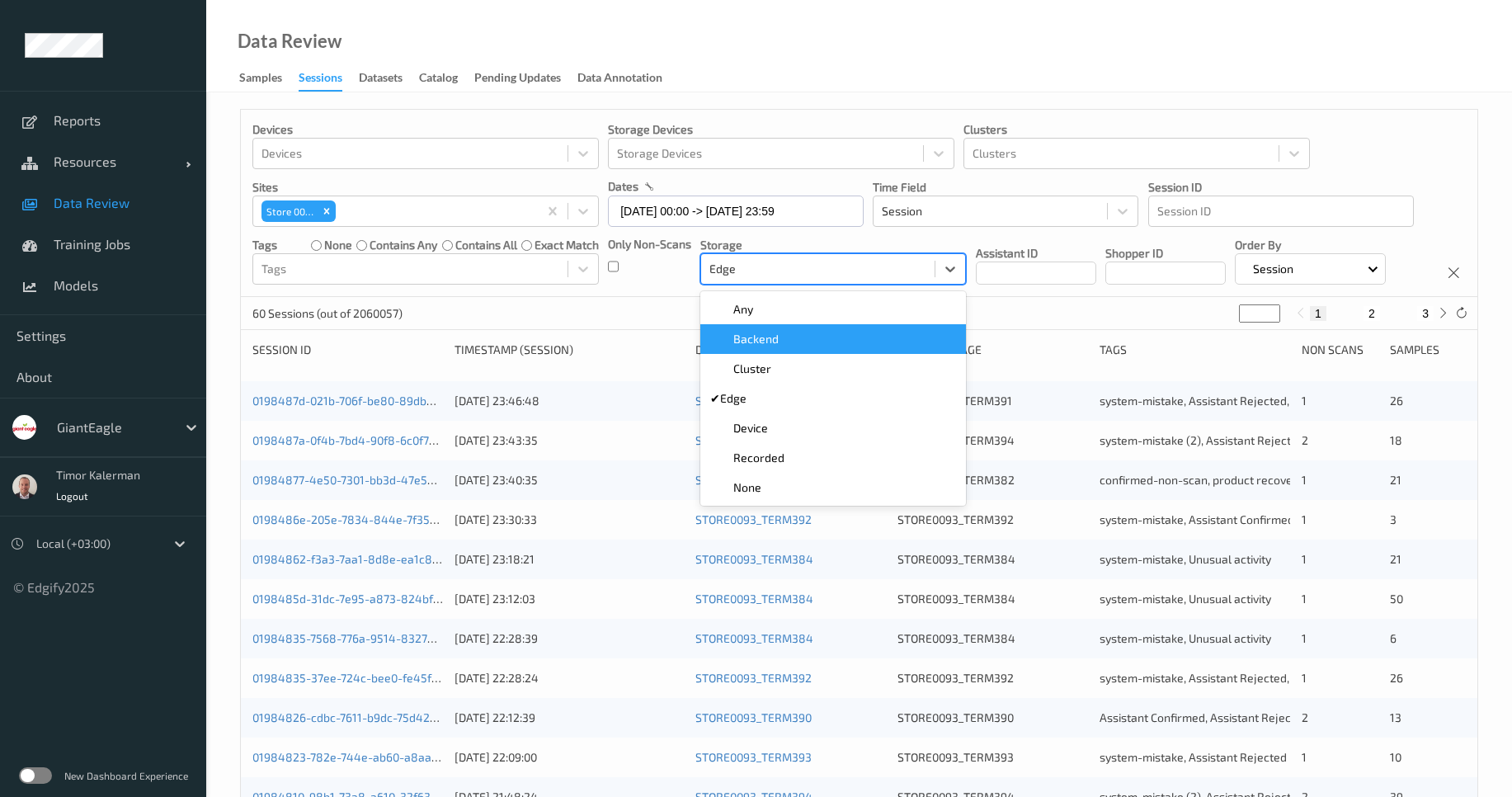
click at [770, 353] on div "Backend" at bounding box center [833, 339] width 266 height 30
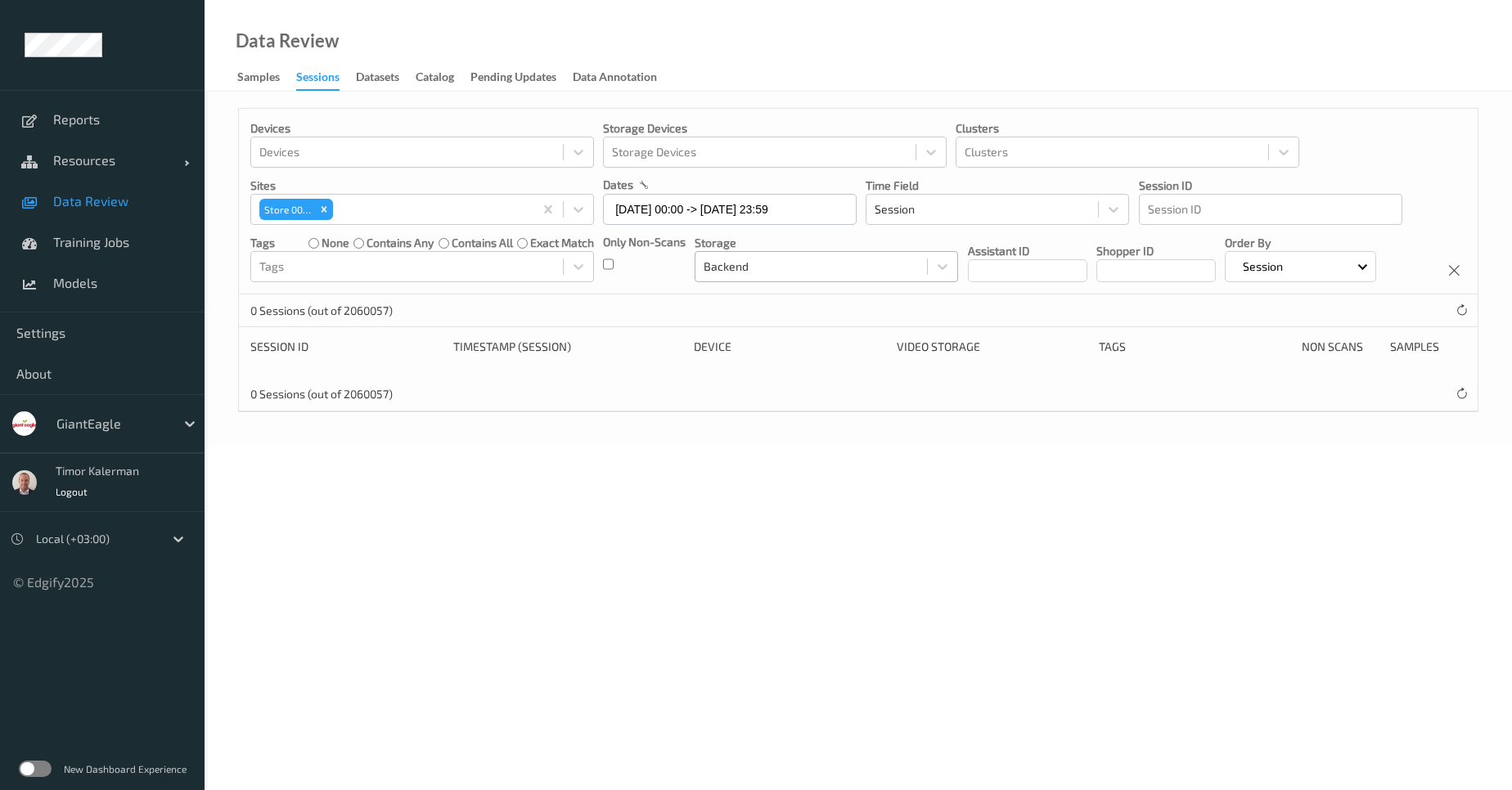
click at [808, 273] on div at bounding box center [811, 266] width 215 height 19
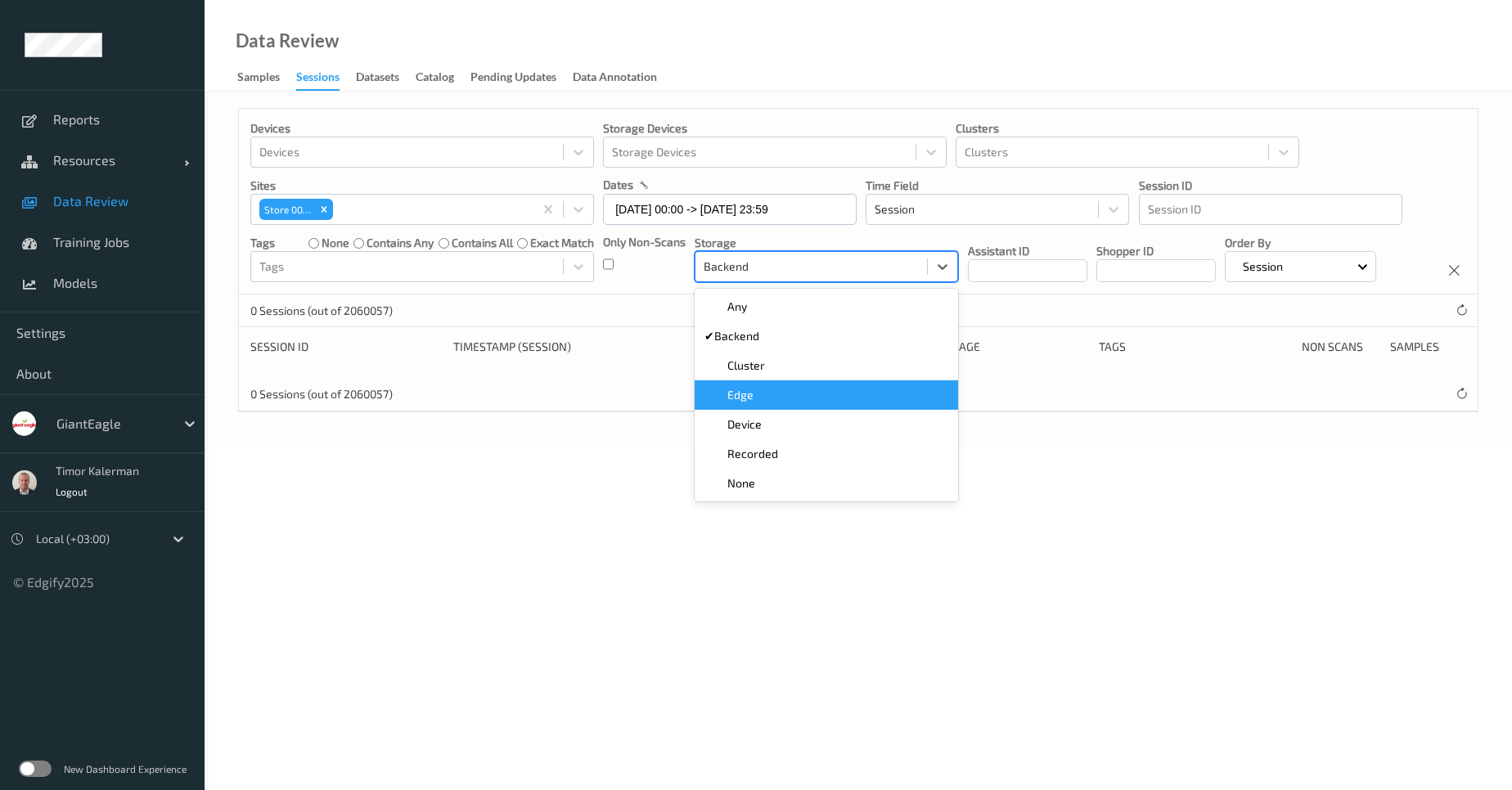
click at [767, 392] on div "Edge" at bounding box center [826, 395] width 244 height 17
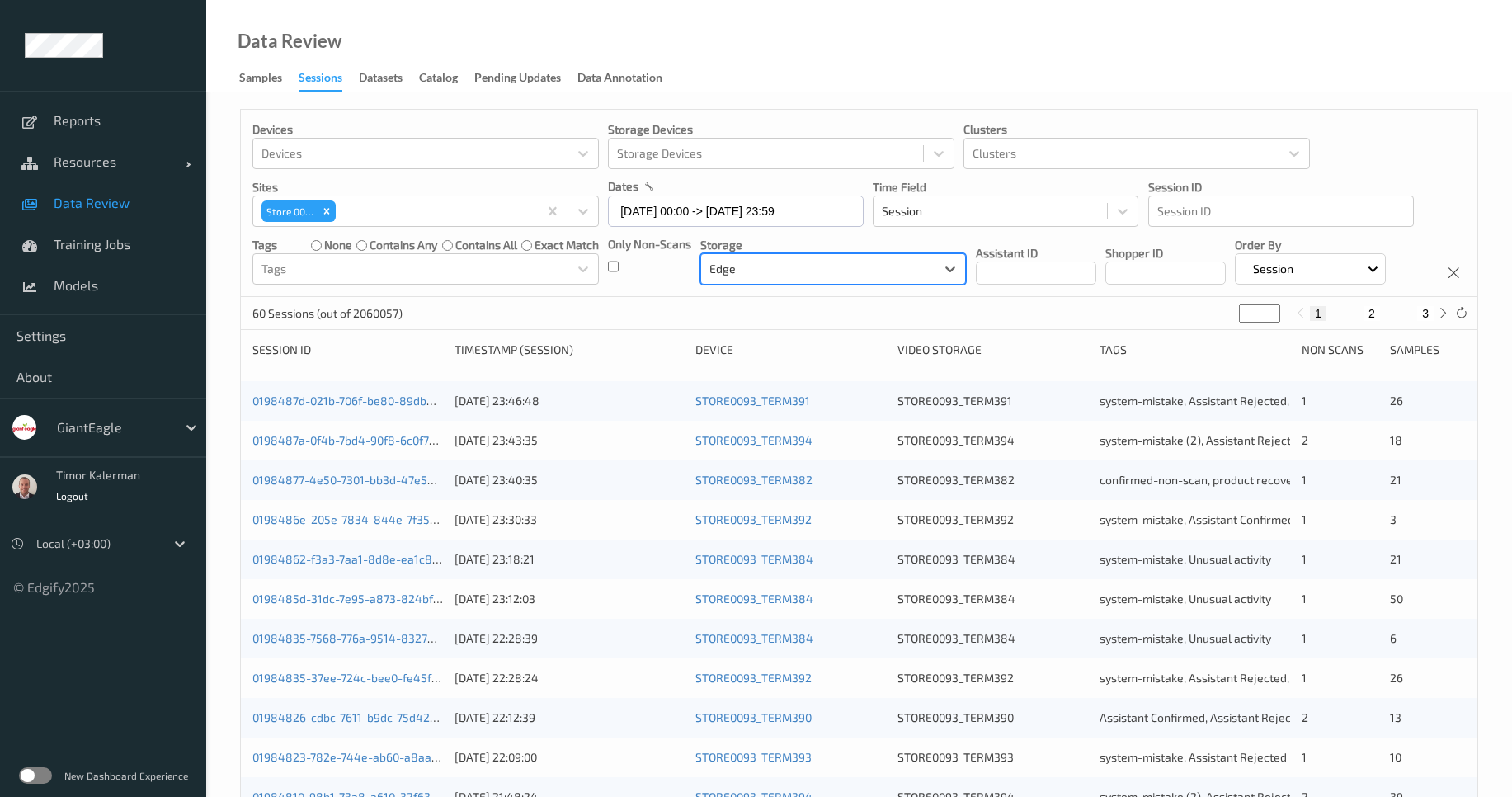
click at [1055, 297] on div "Devices Devices Storage Devices Storage Devices Clusters Clusters Sites Store 0…" at bounding box center [859, 204] width 1237 height 187
